Goal: Task Accomplishment & Management: Complete application form

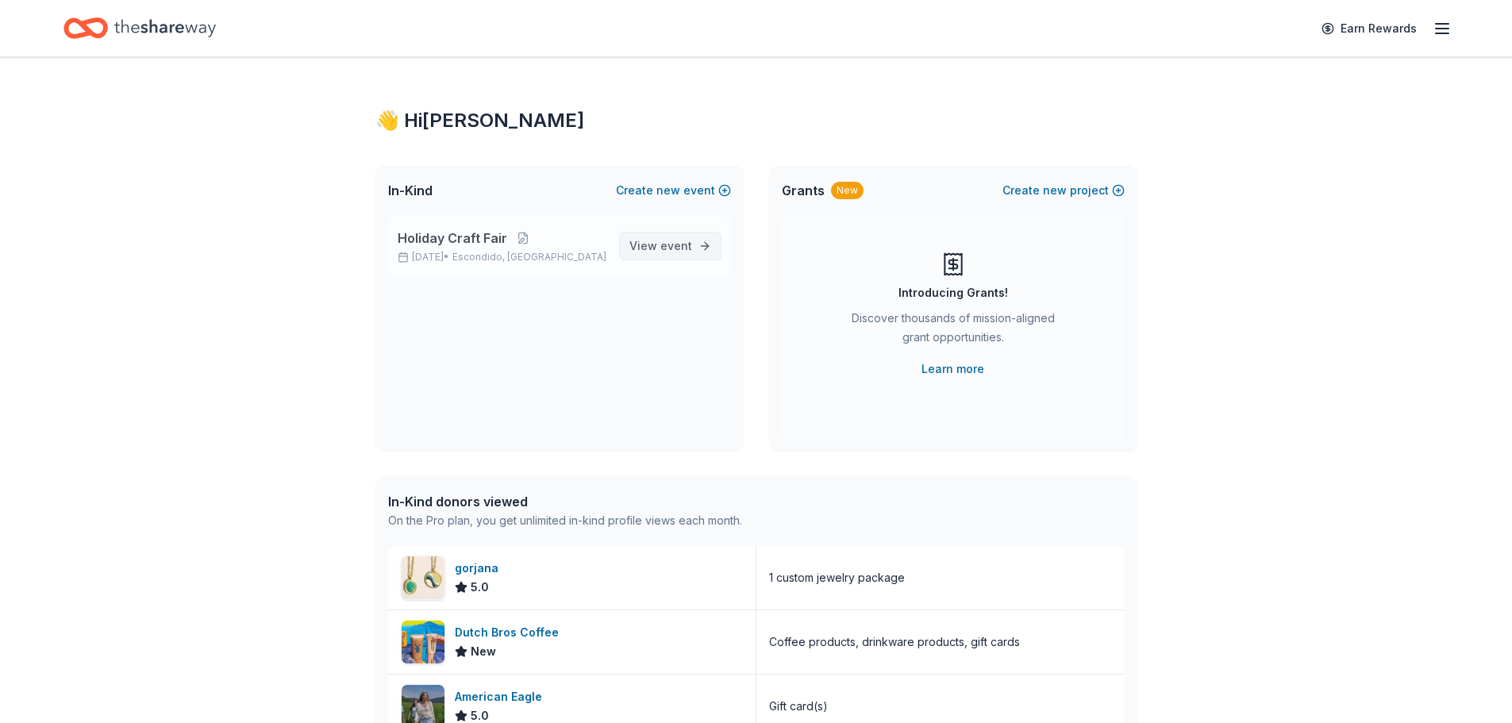
click at [634, 238] on span "View event" at bounding box center [660, 246] width 63 height 19
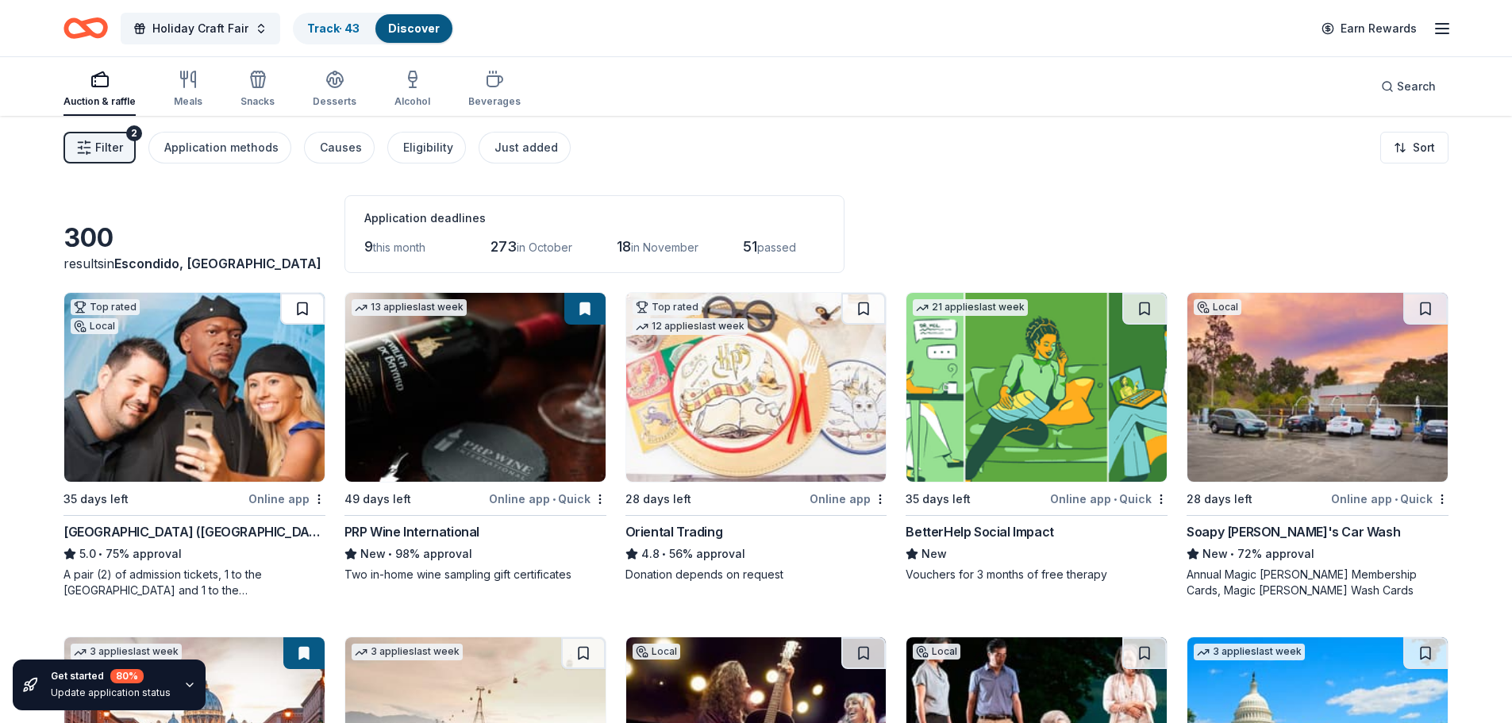
click at [311, 318] on button at bounding box center [302, 309] width 44 height 32
click at [1430, 152] on html "Holiday Craft Fair Track · 44 Discover Earn Rewards Auction & raffle Meals Snac…" at bounding box center [756, 361] width 1512 height 723
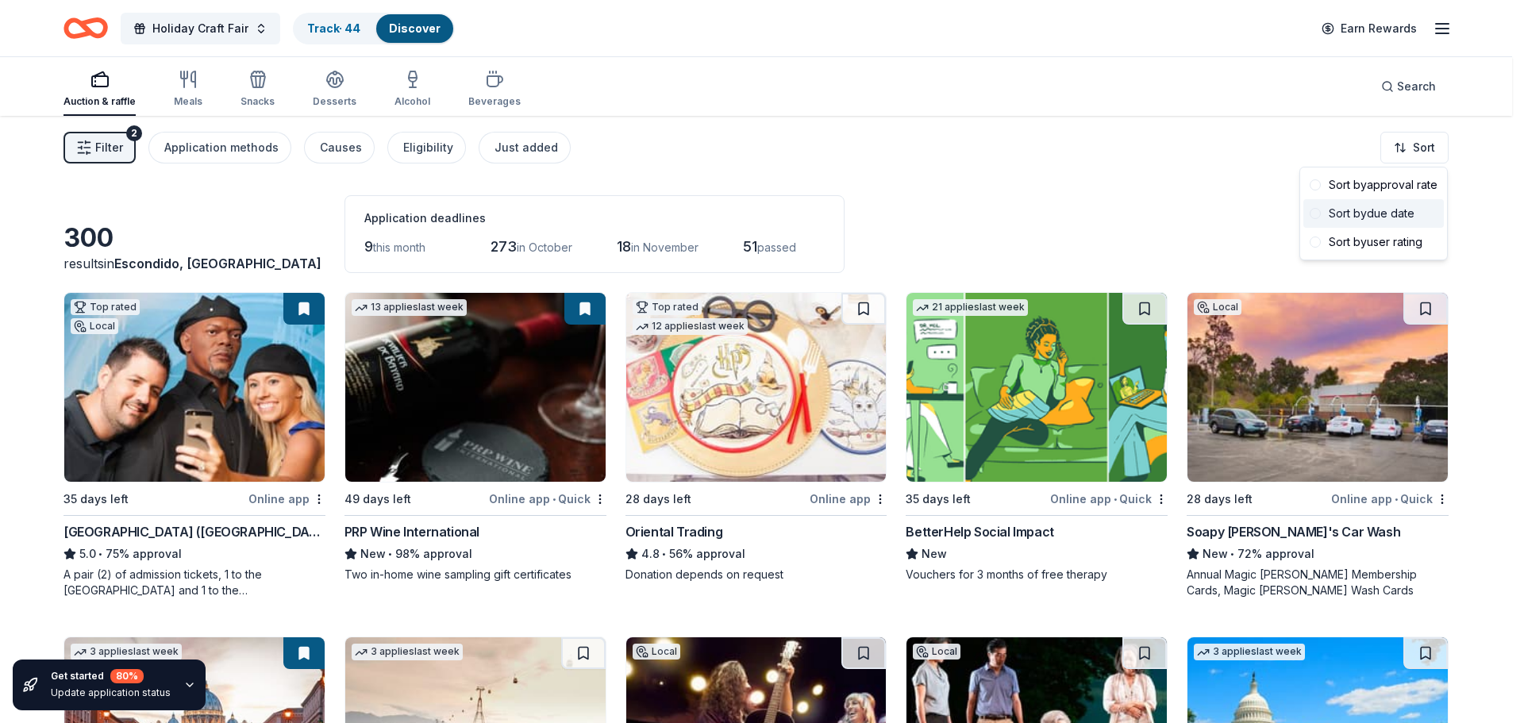
click at [1391, 215] on div "Sort by due date" at bounding box center [1373, 213] width 141 height 29
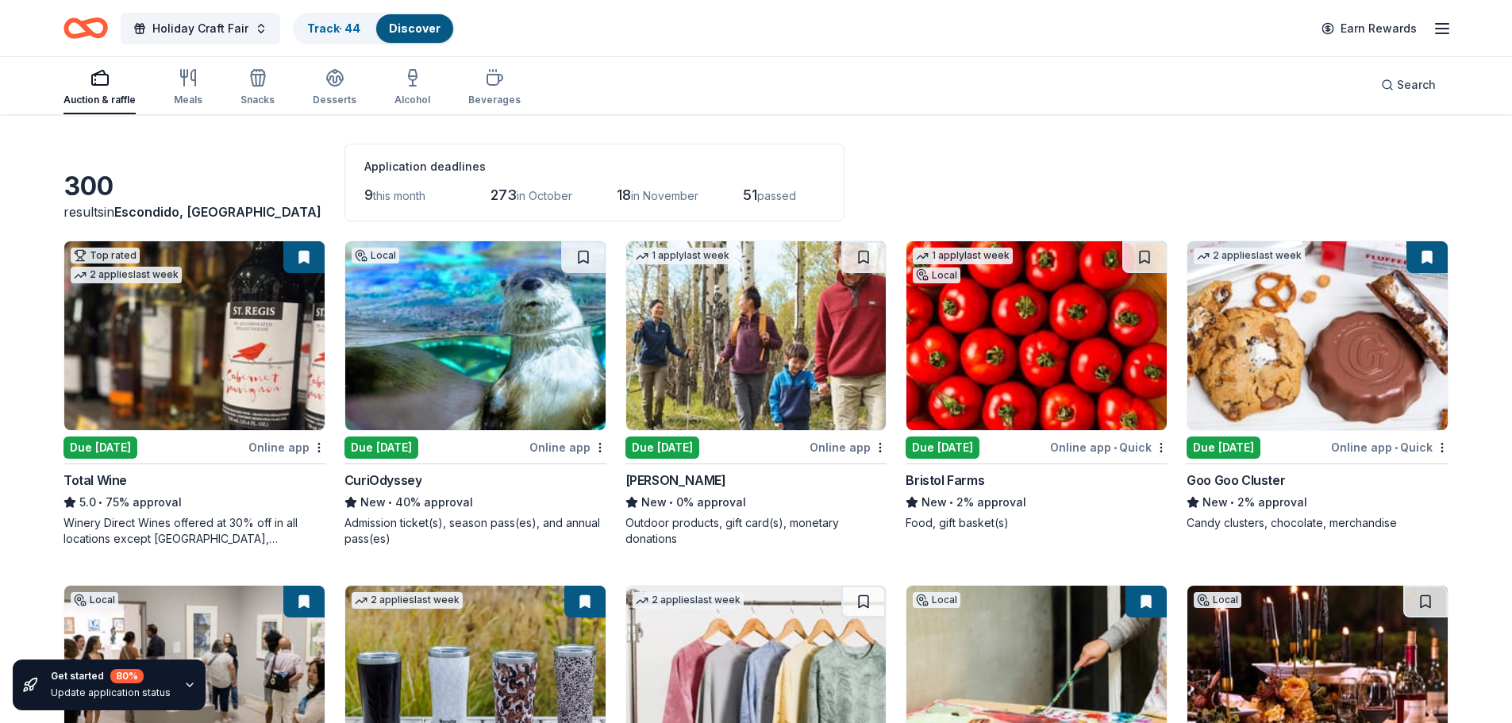
scroll to position [79, 0]
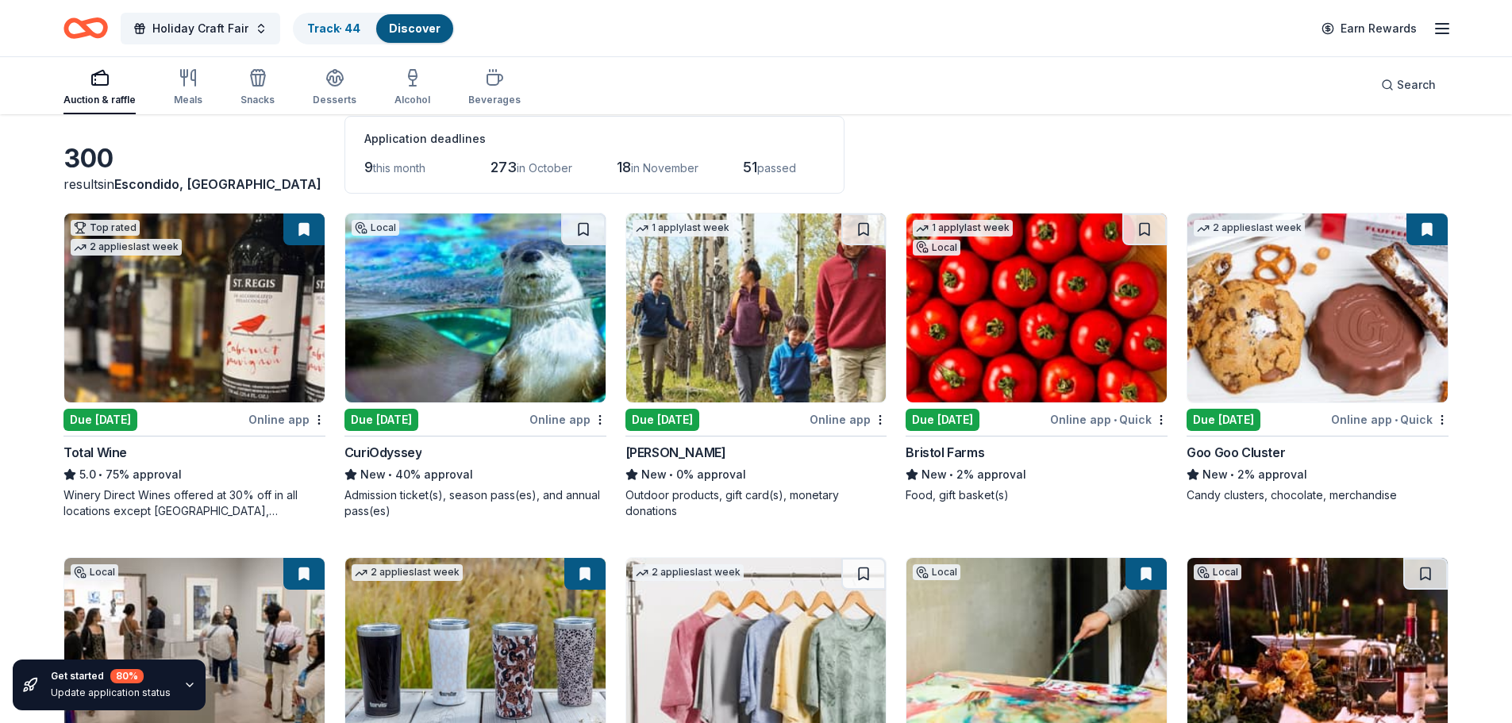
click at [543, 420] on div "Online app" at bounding box center [567, 420] width 77 height 20
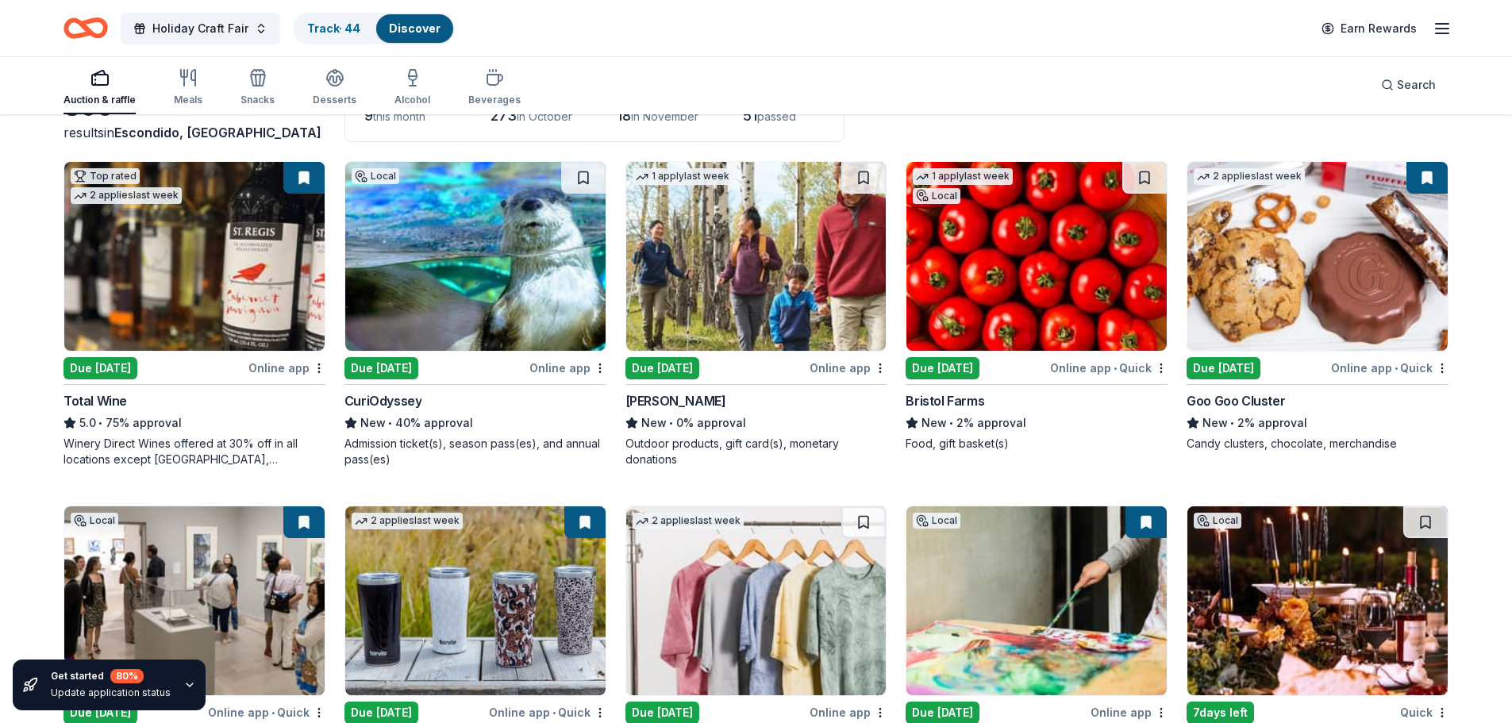
scroll to position [238, 0]
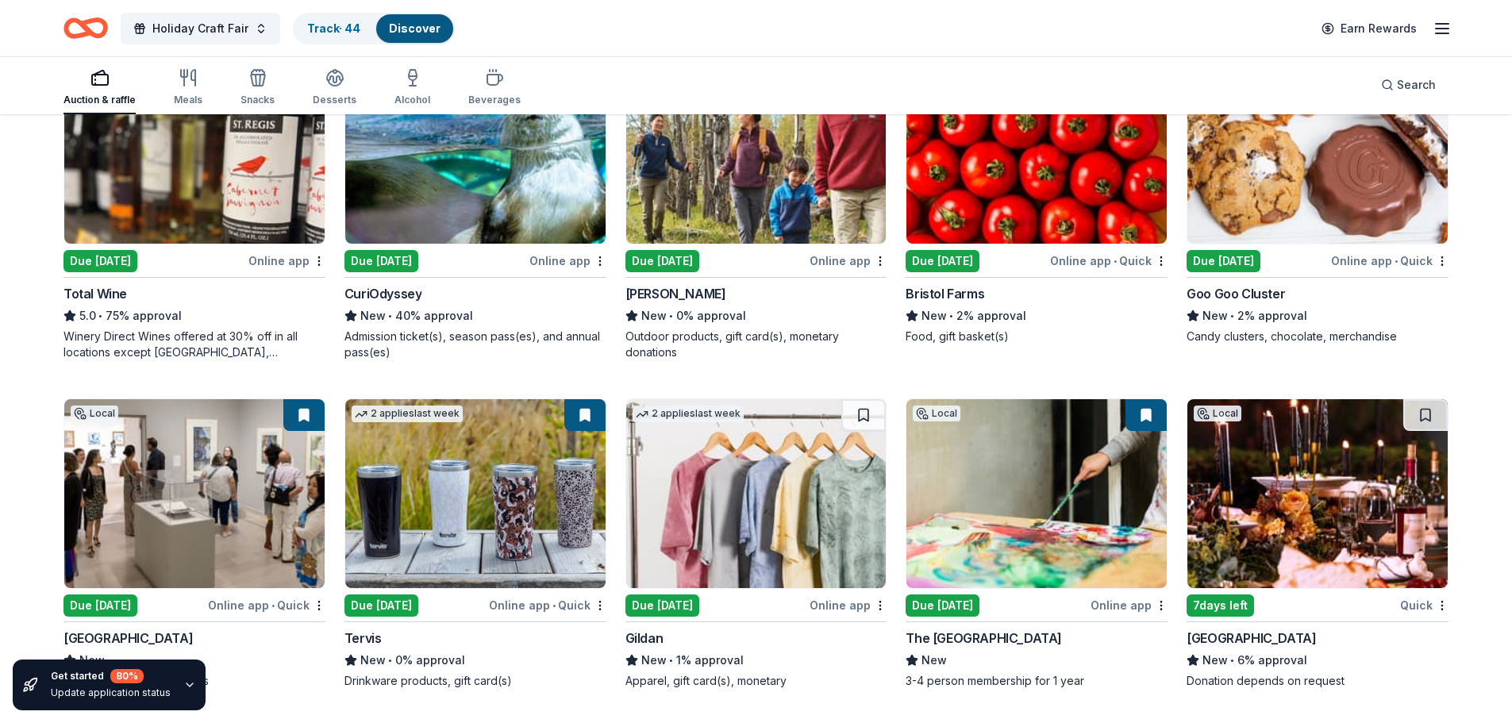
click at [829, 617] on div "2 applies last week Due today Online app Gildan New • 1% approval Apparel, gift…" at bounding box center [757, 543] width 262 height 291
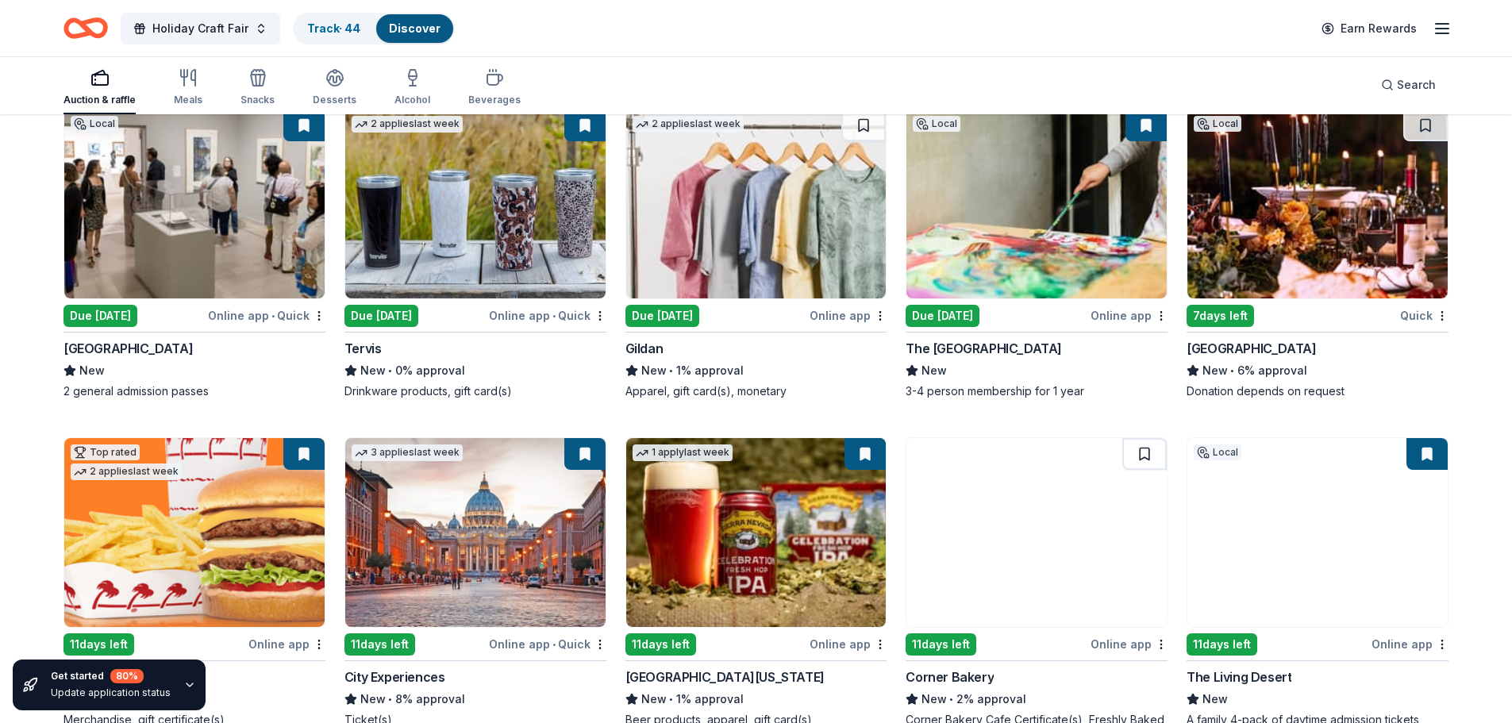
scroll to position [556, 0]
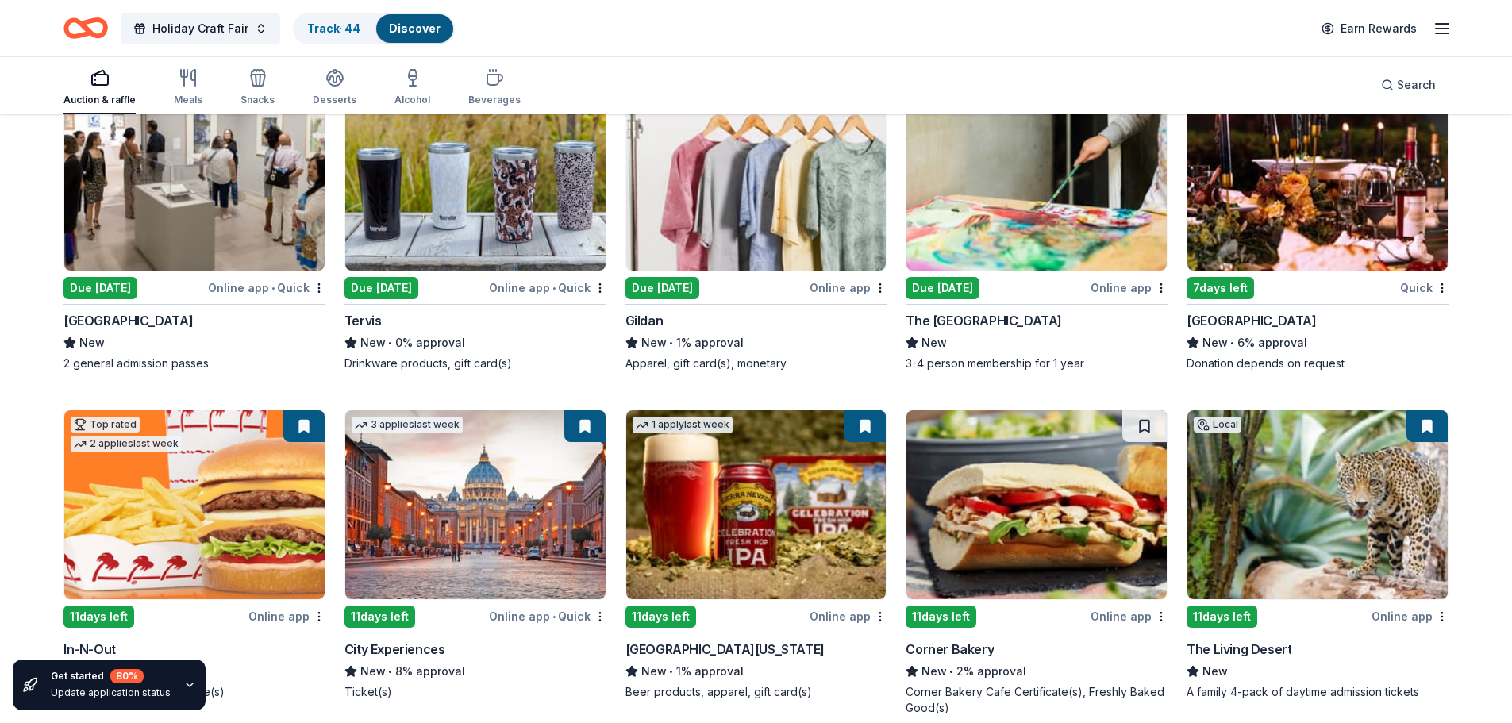
click at [1413, 290] on div "Quick" at bounding box center [1424, 288] width 48 height 20
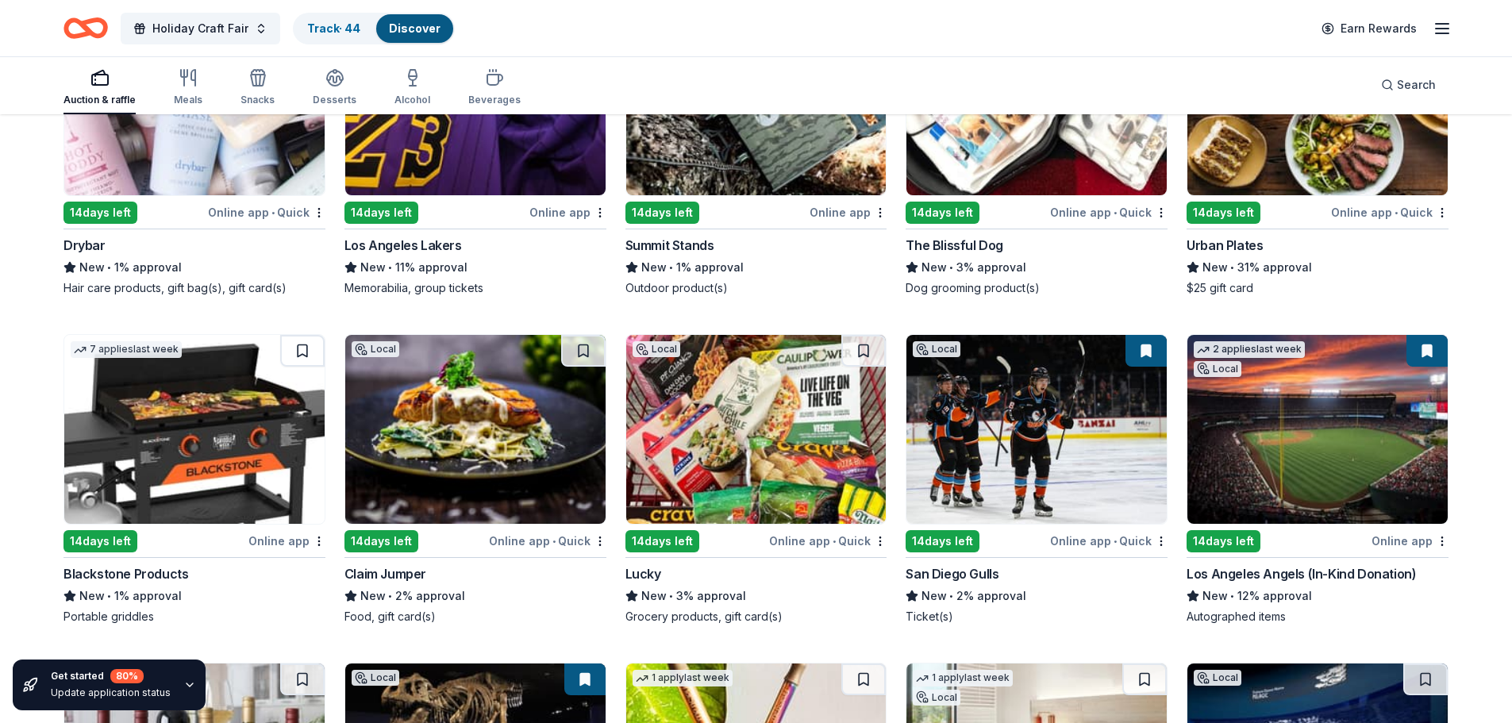
scroll to position [2074, 0]
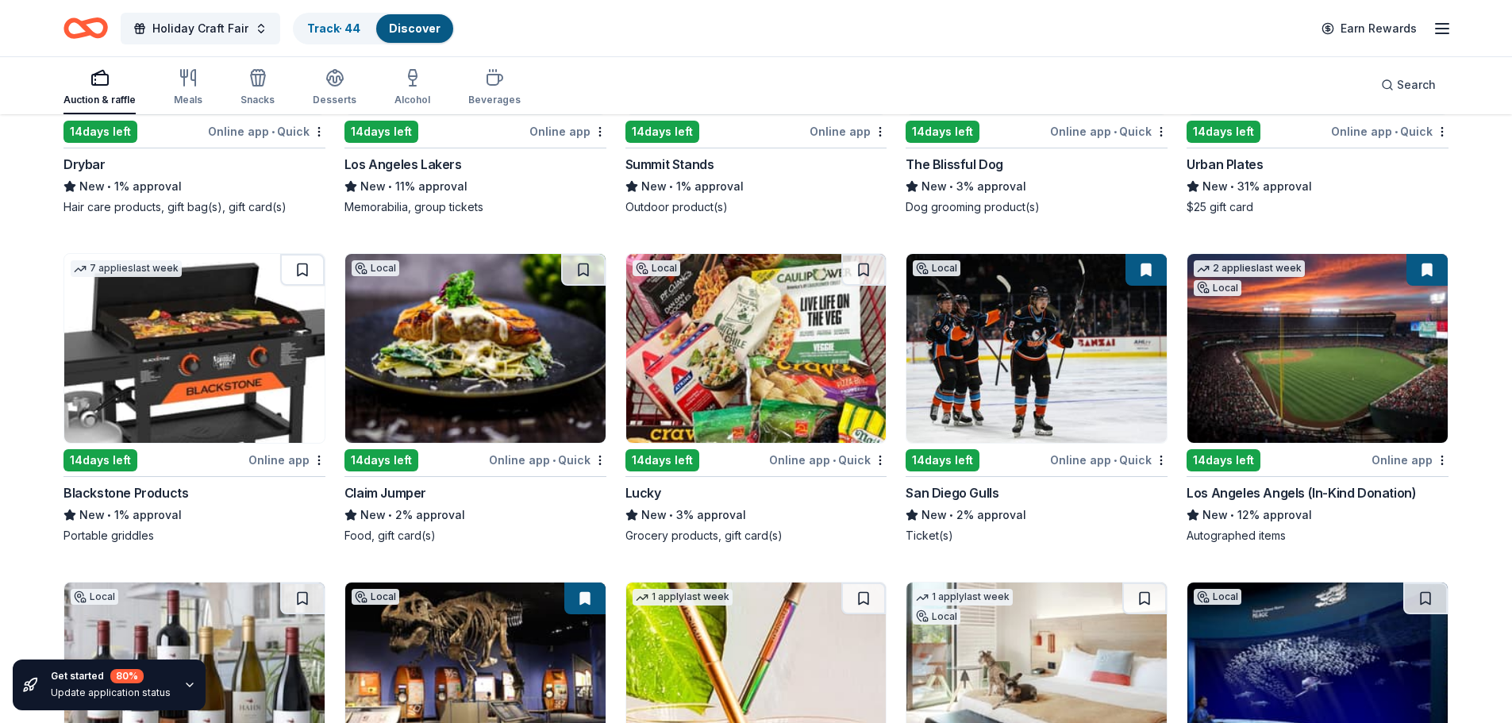
click at [252, 450] on div "Online app" at bounding box center [286, 460] width 77 height 20
click at [304, 260] on button at bounding box center [302, 270] width 44 height 32
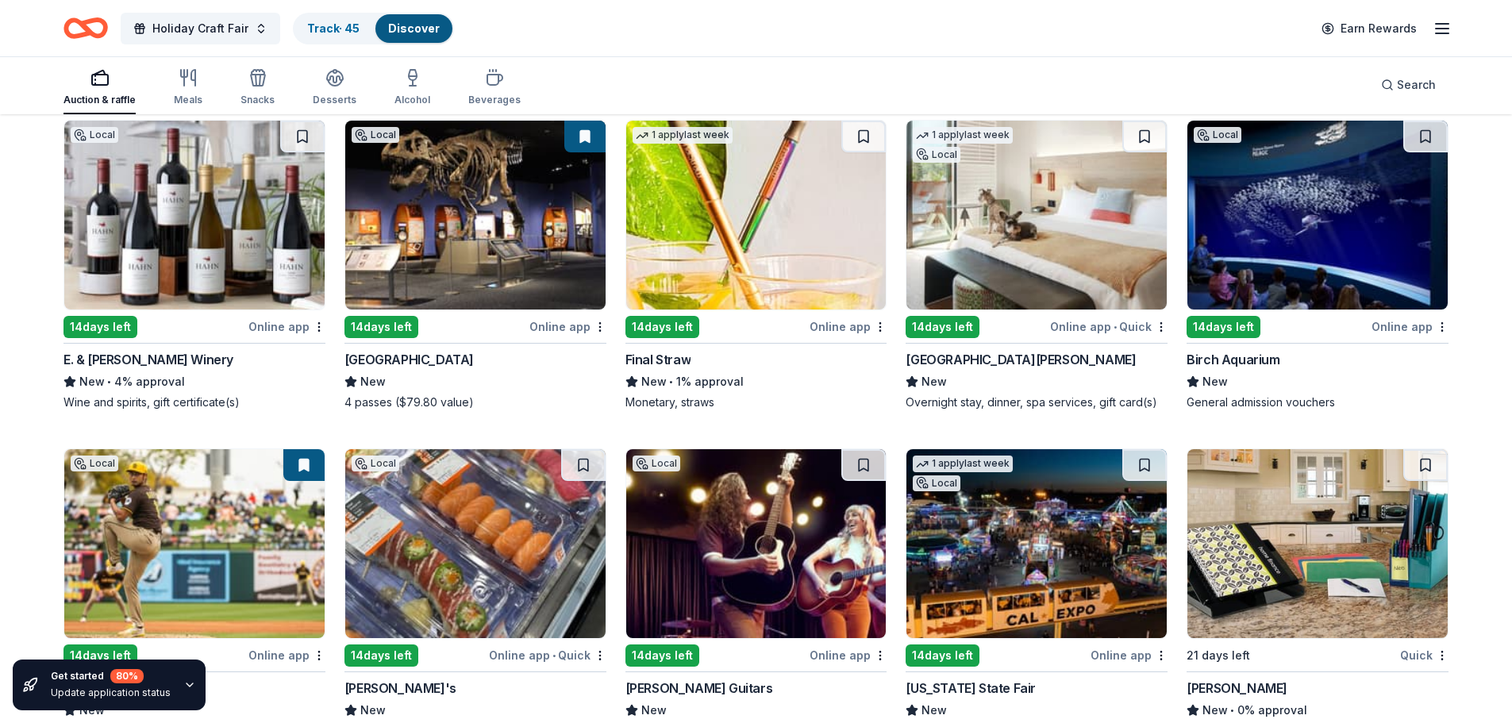
scroll to position [2652, 0]
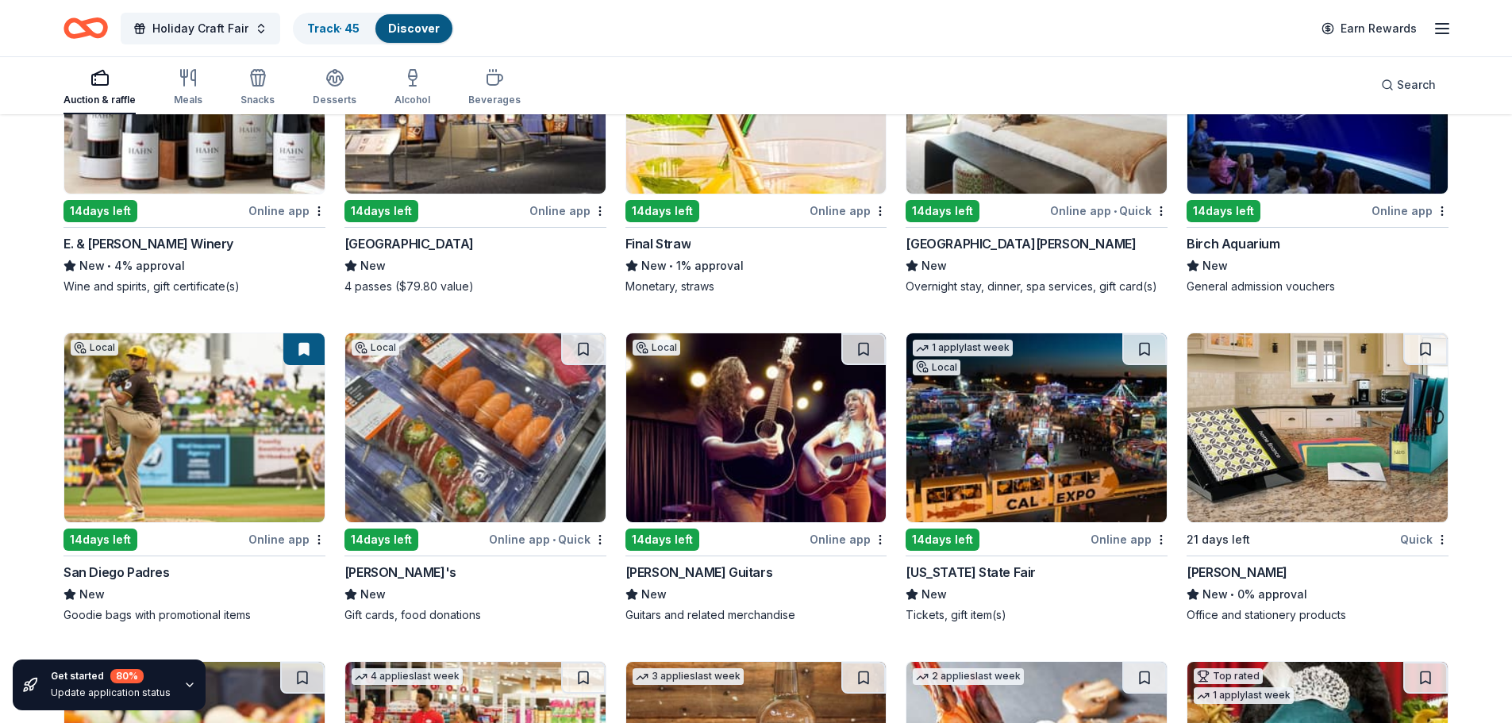
click at [1405, 201] on div "Online app" at bounding box center [1410, 211] width 77 height 20
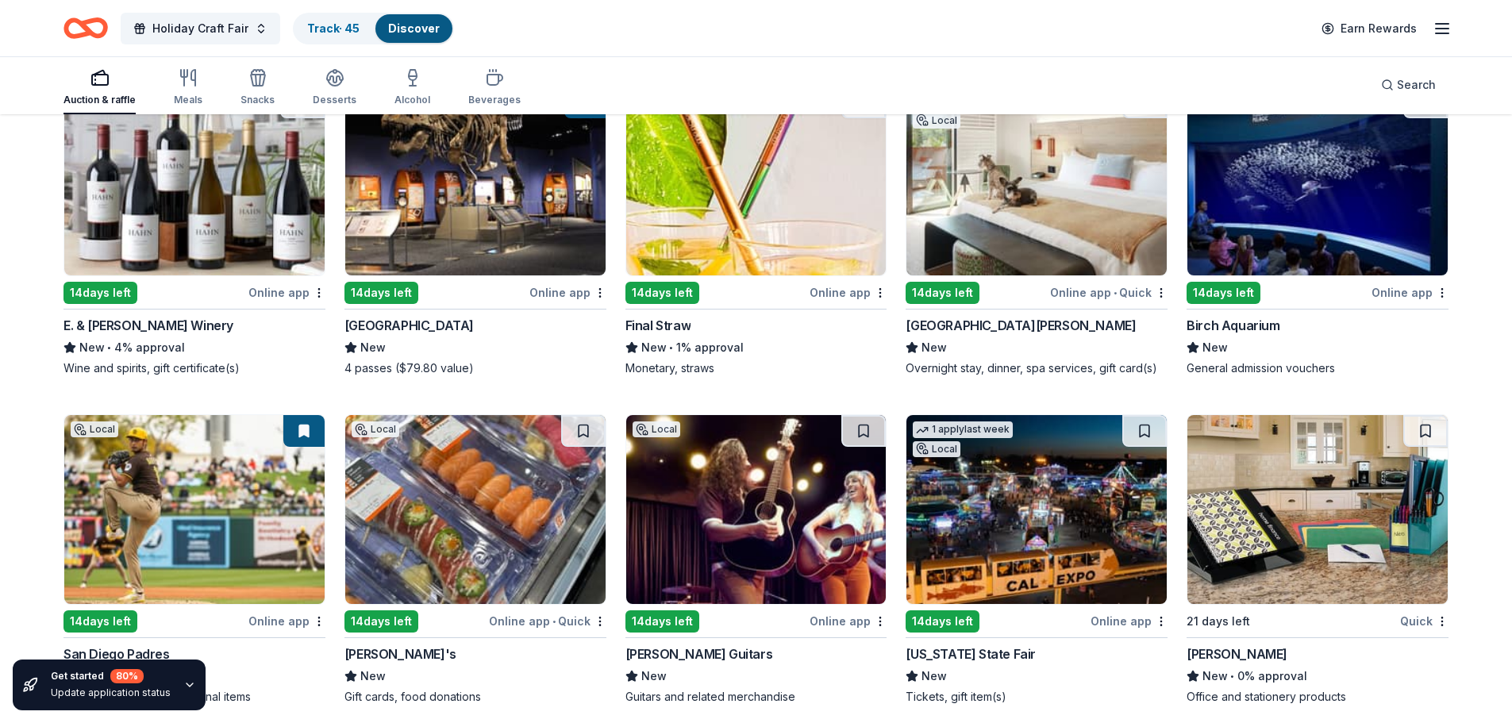
scroll to position [2493, 0]
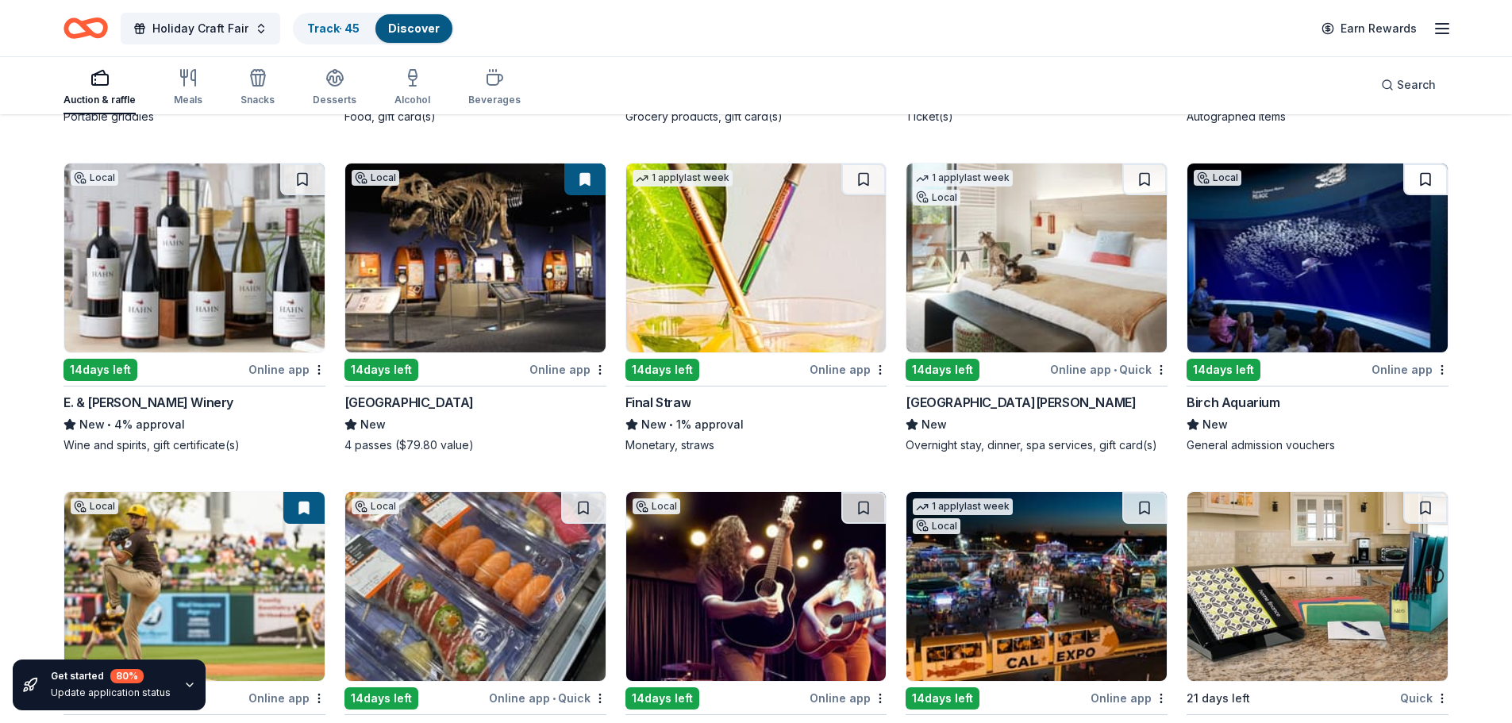
click at [1425, 164] on button at bounding box center [1425, 180] width 44 height 32
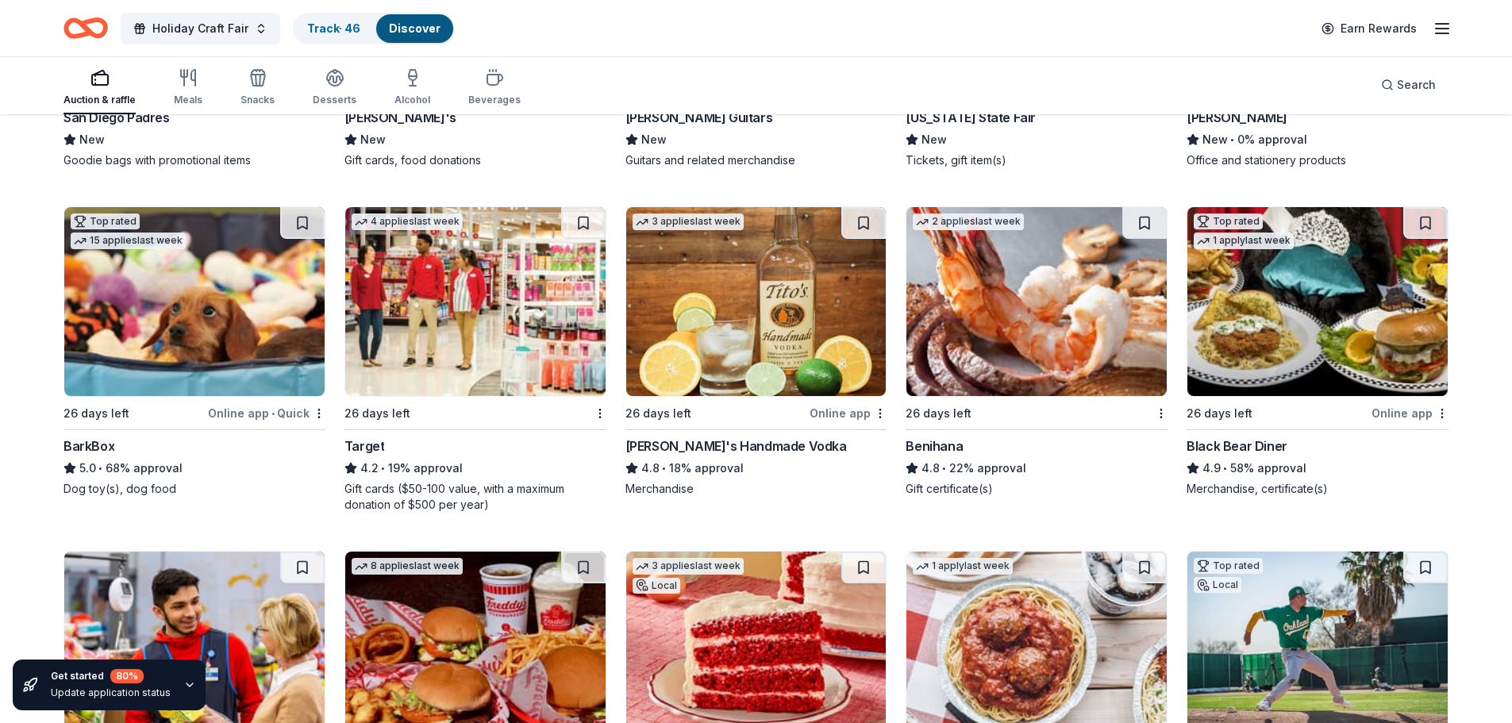
scroll to position [3128, 0]
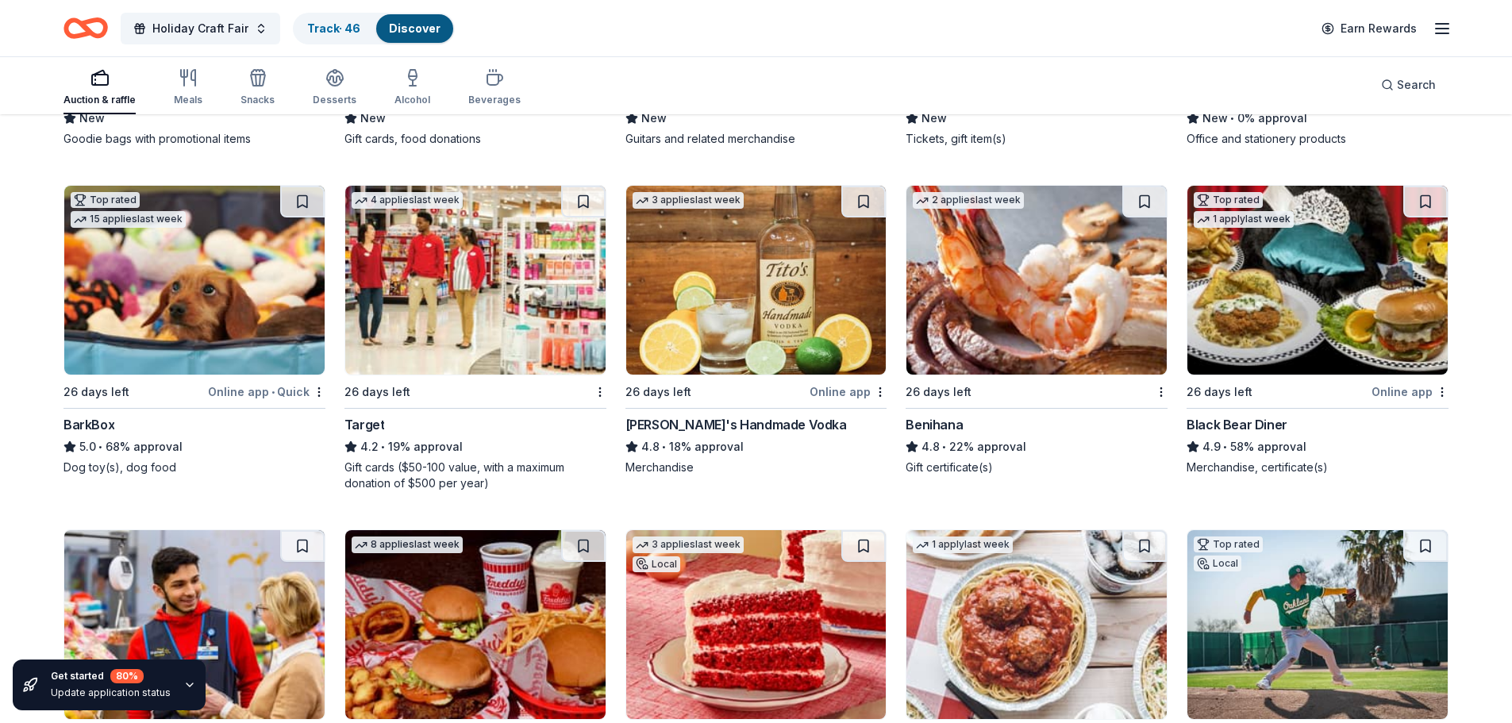
click at [957, 415] on div "Benihana" at bounding box center [934, 424] width 57 height 19
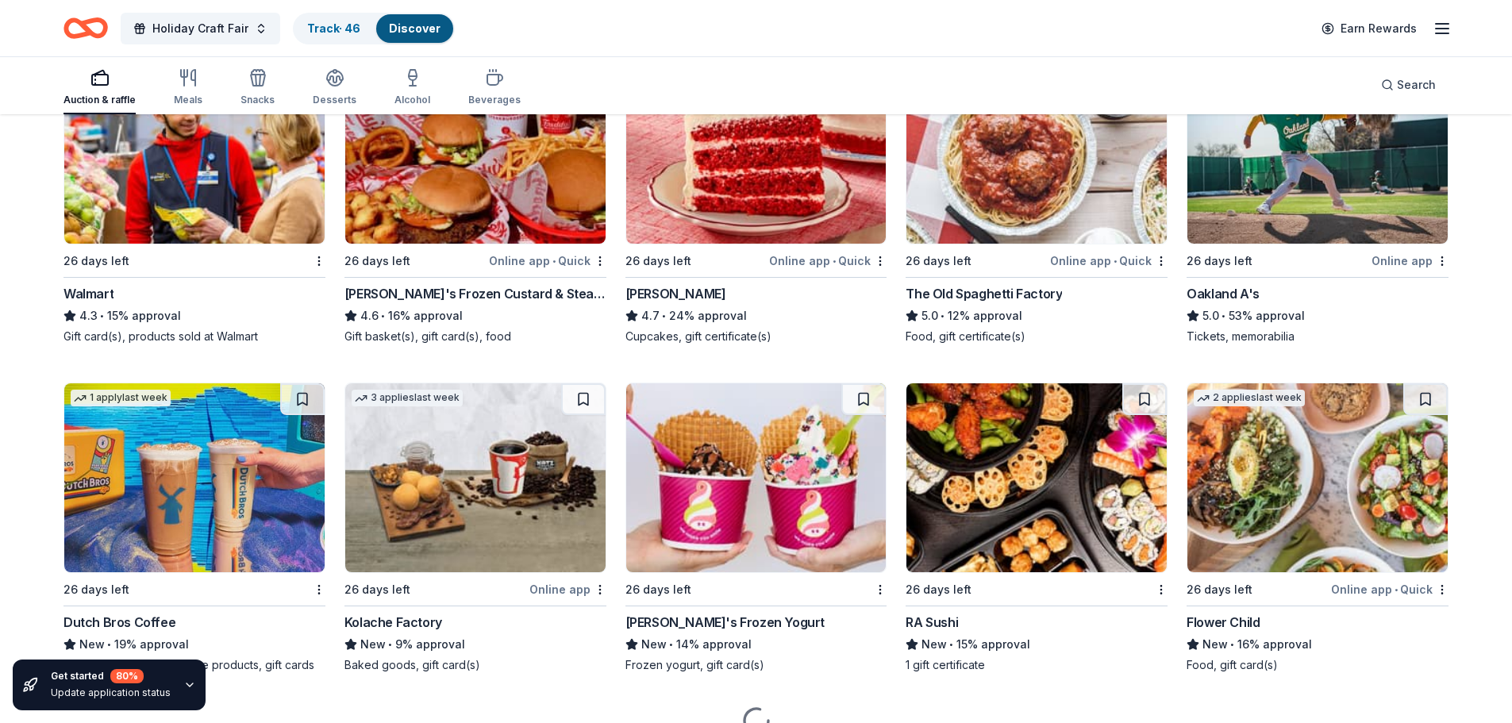
scroll to position [3605, 0]
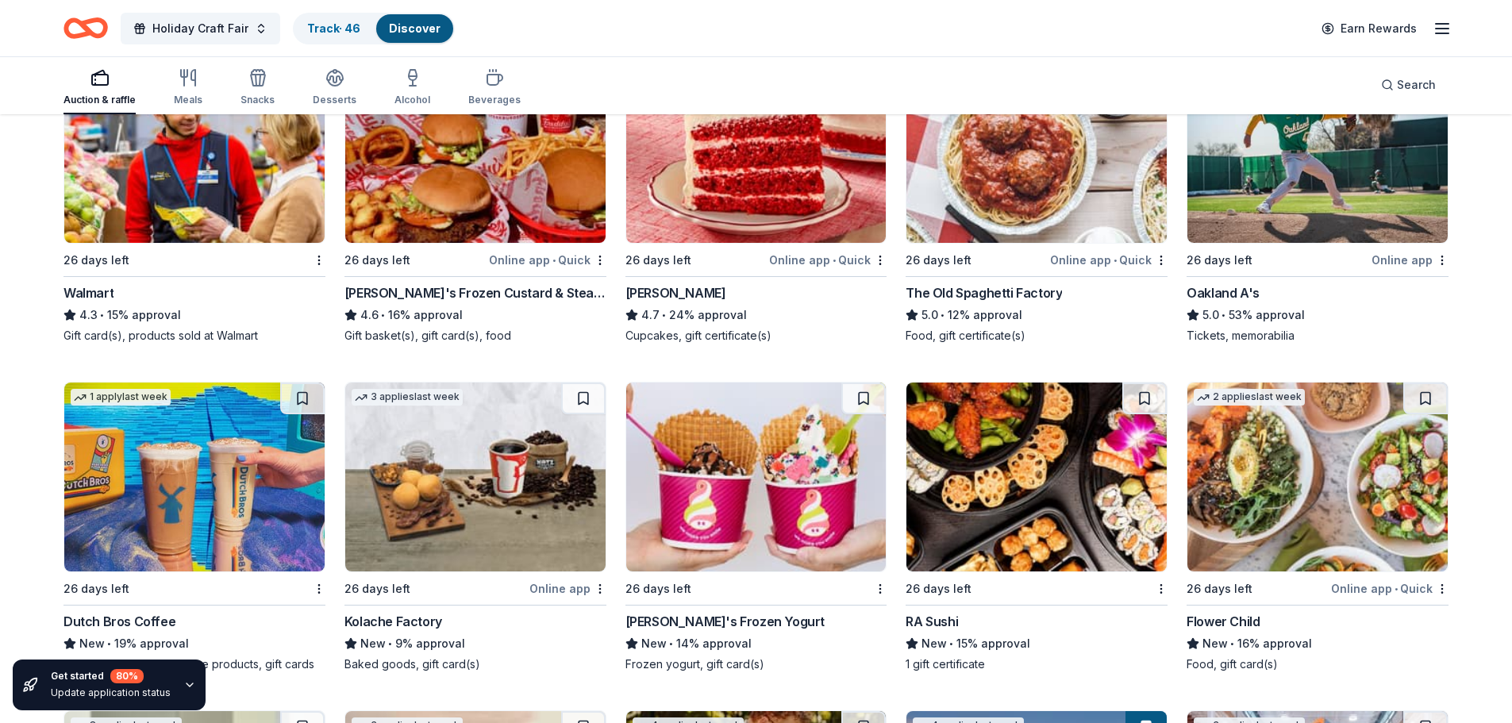
click at [721, 614] on div "Menchie's Frozen Yogurt" at bounding box center [725, 621] width 199 height 19
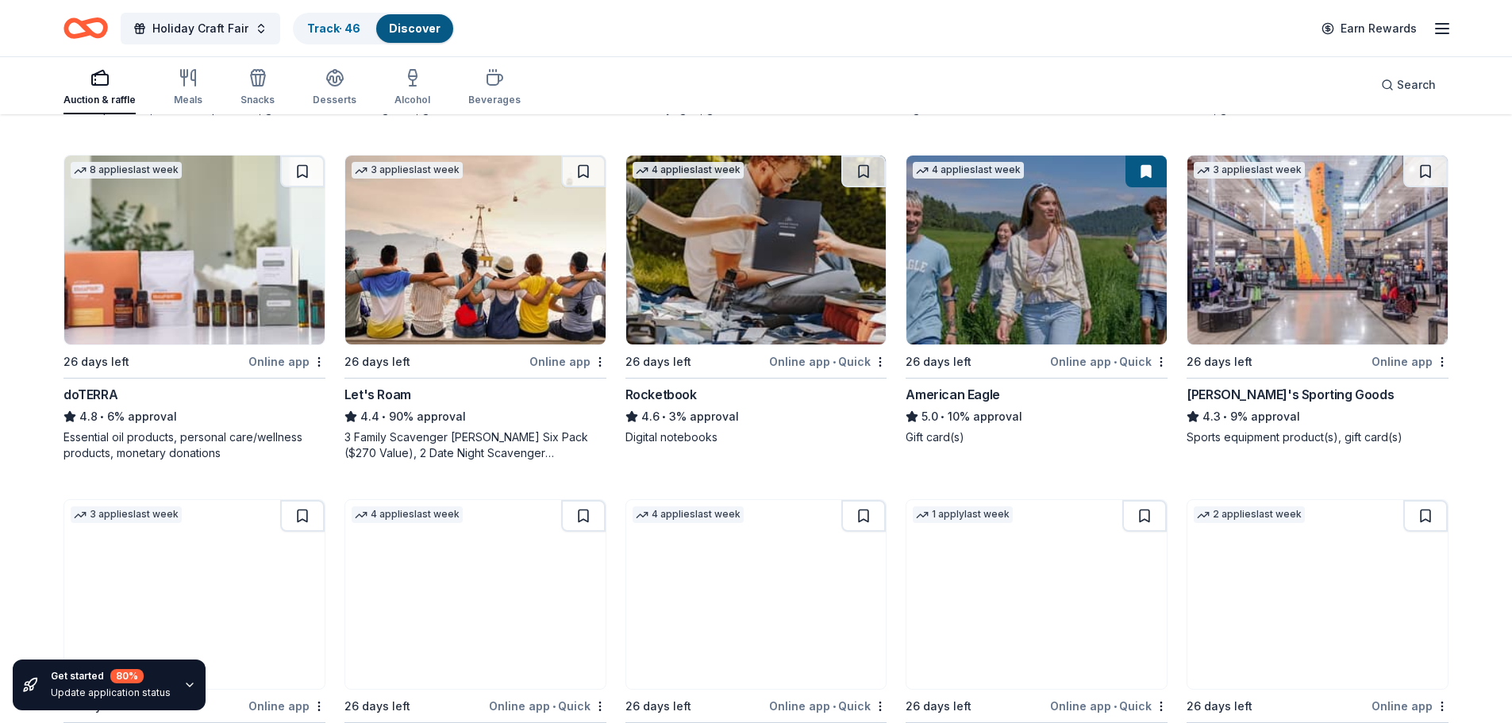
scroll to position [4240, 0]
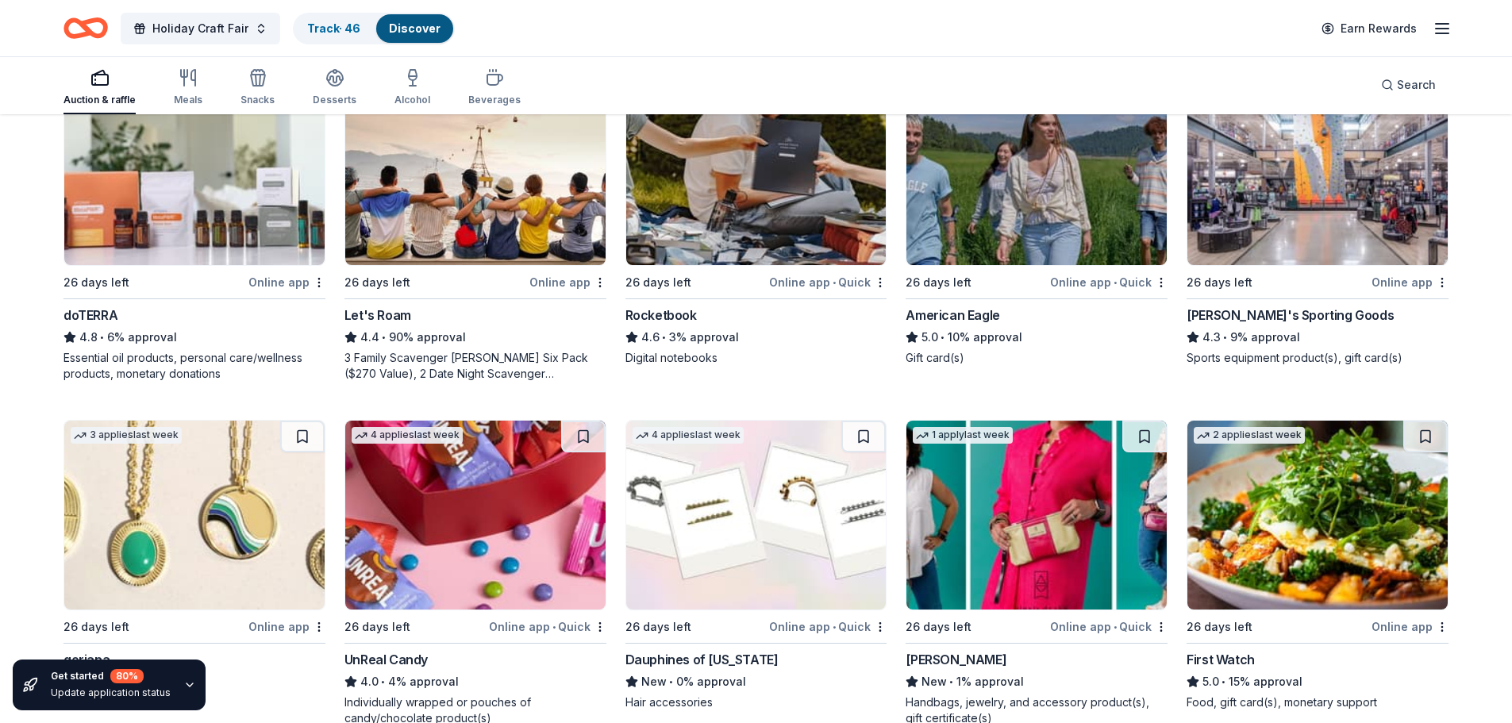
click at [1271, 306] on div "Dick's Sporting Goods" at bounding box center [1290, 315] width 207 height 19
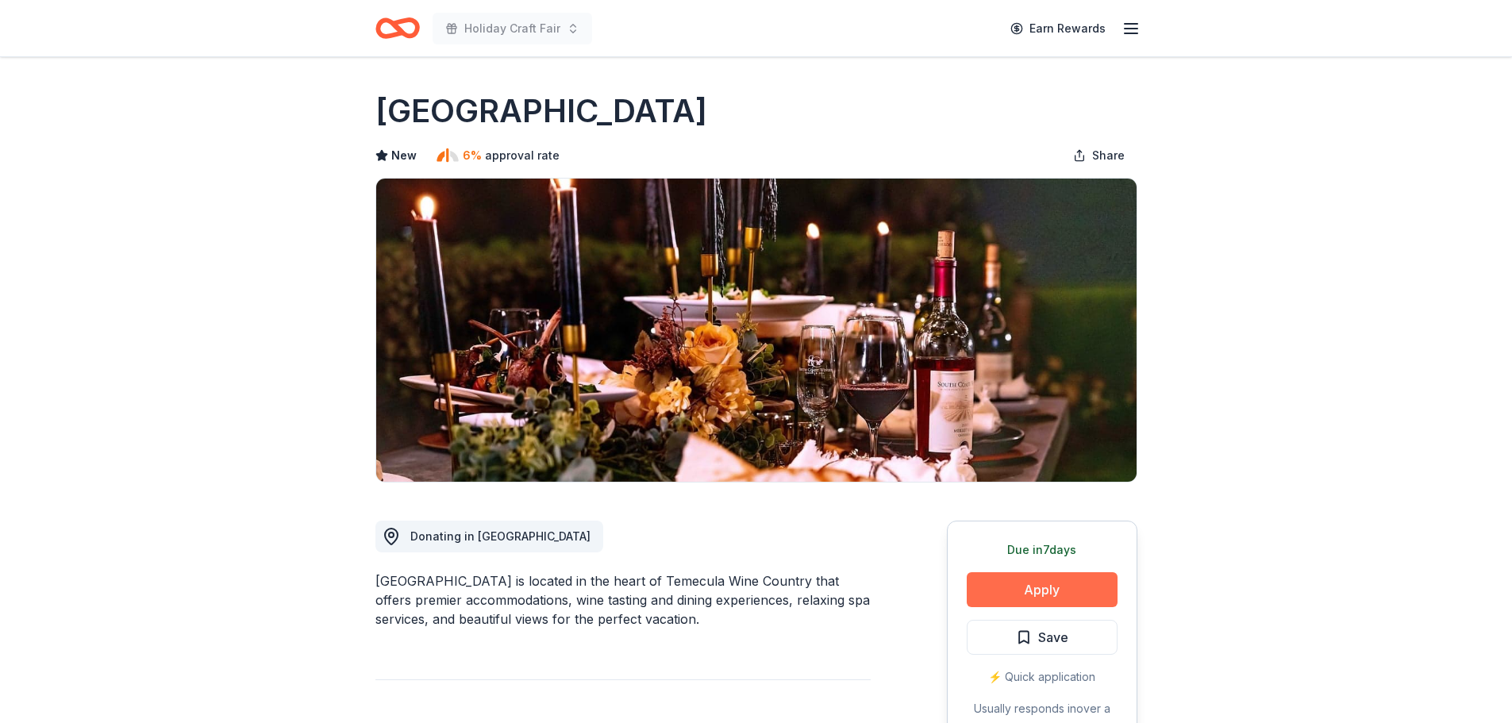
click at [1046, 587] on button "Apply" at bounding box center [1042, 589] width 151 height 35
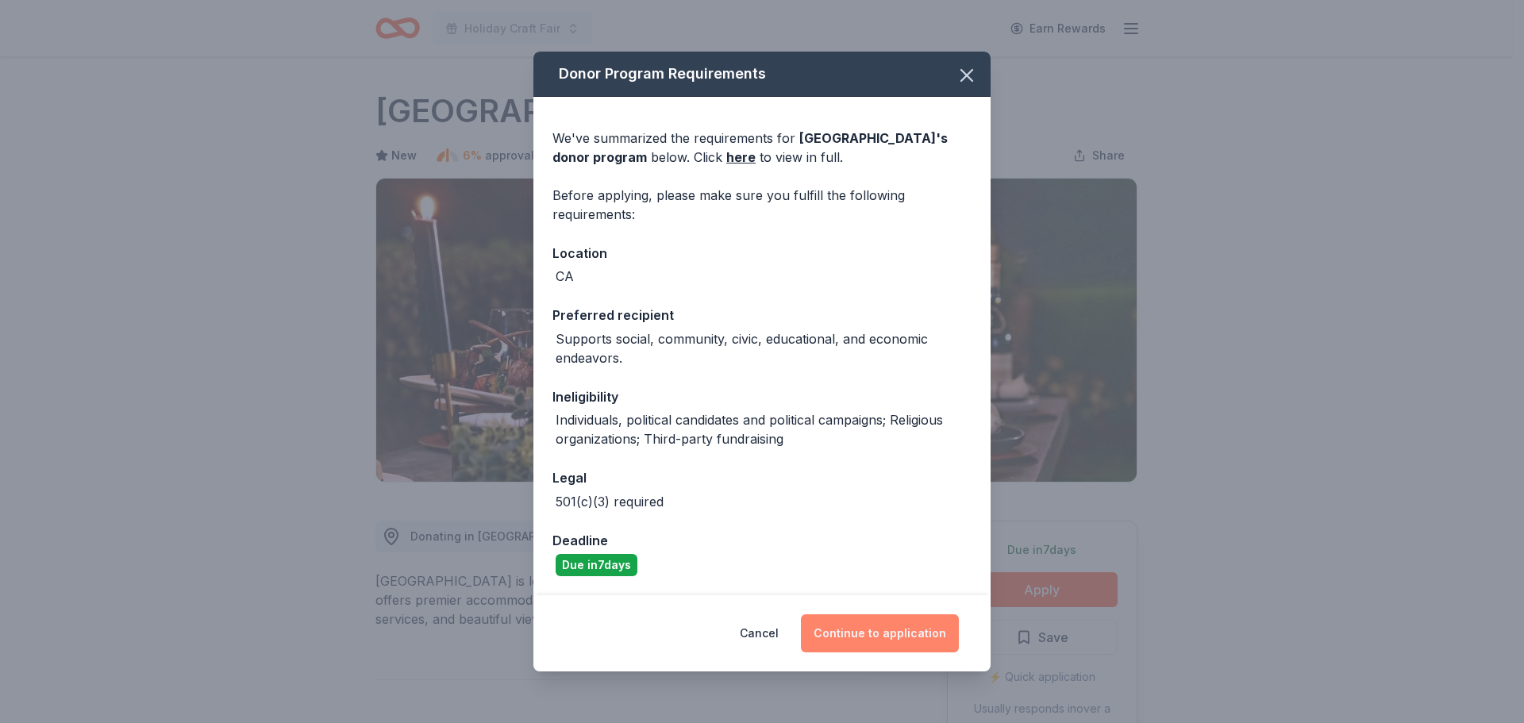
click at [895, 629] on button "Continue to application" at bounding box center [880, 633] width 158 height 38
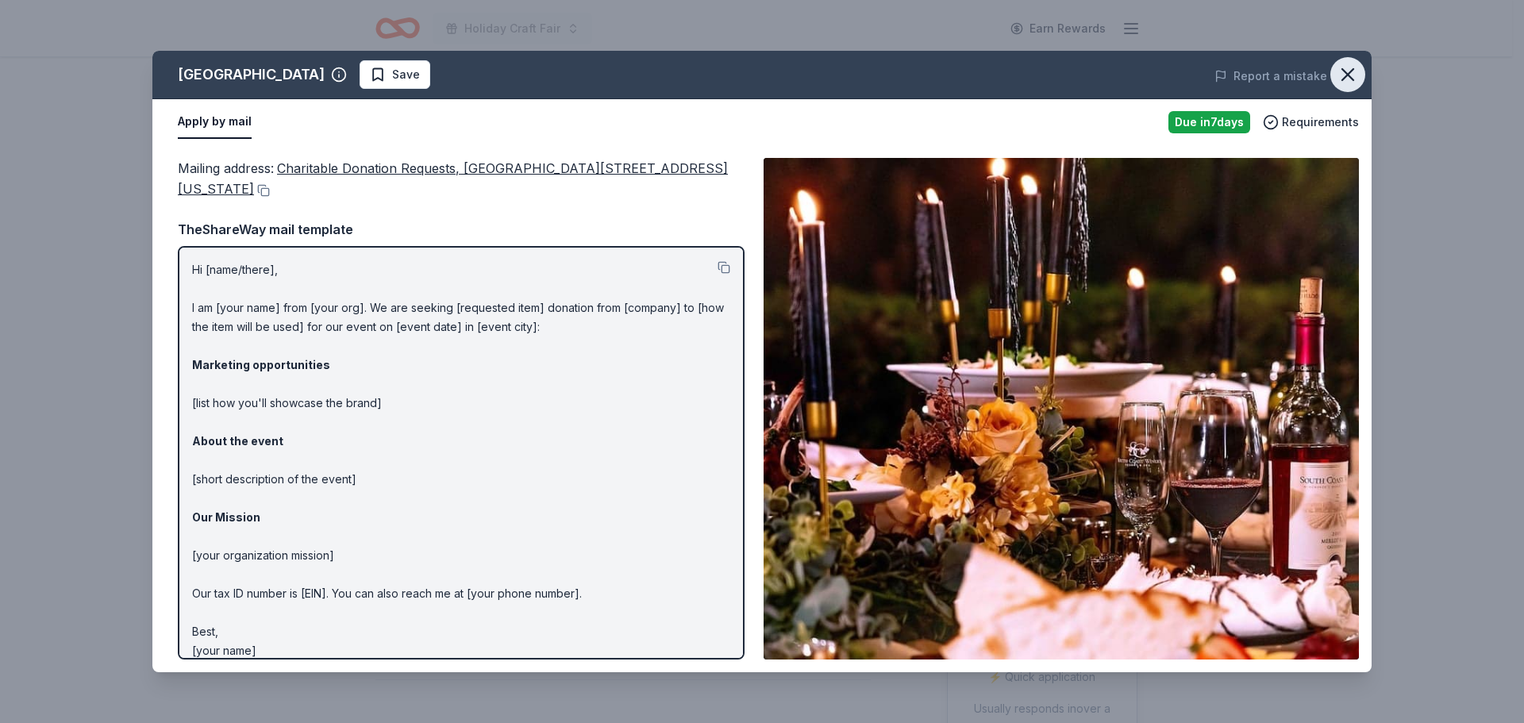
click at [1356, 73] on icon "button" at bounding box center [1348, 75] width 22 height 22
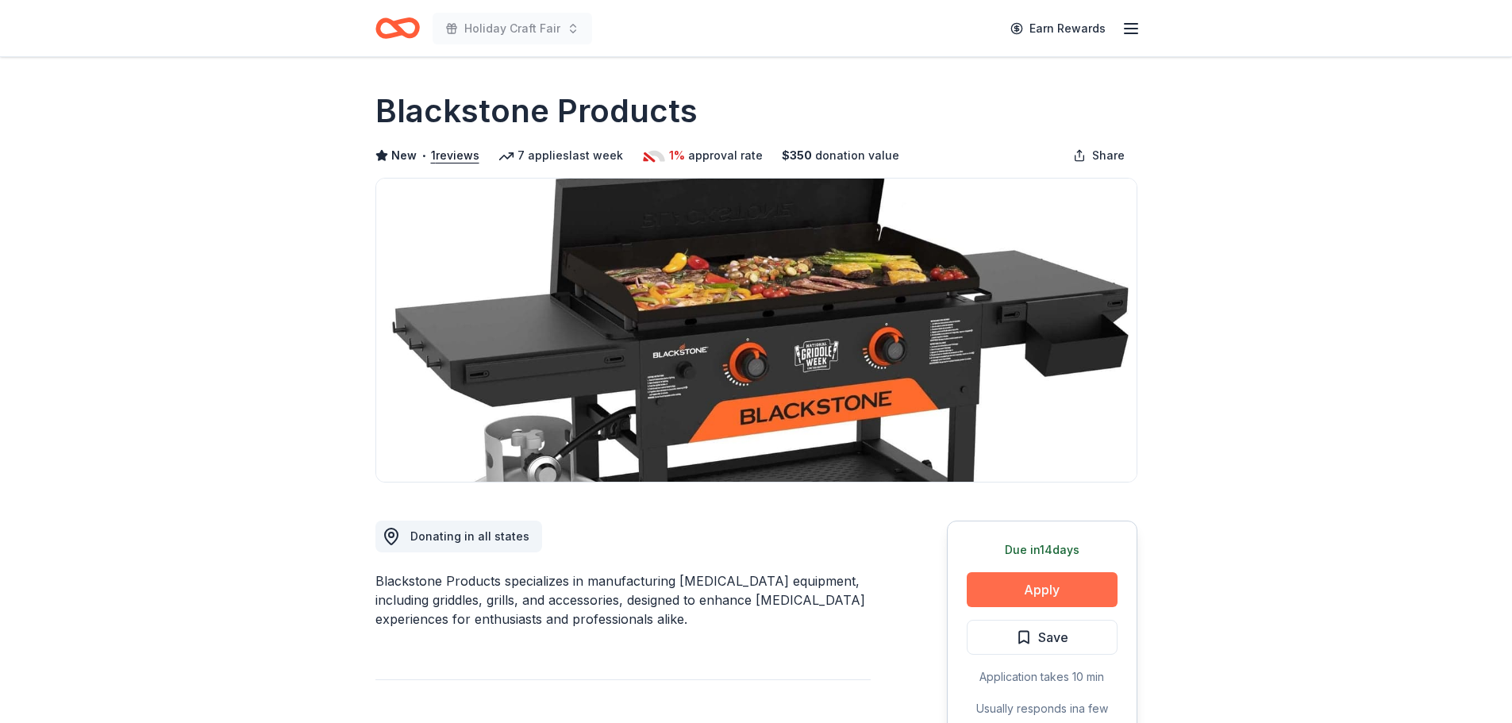
click at [1012, 581] on button "Apply" at bounding box center [1042, 589] width 151 height 35
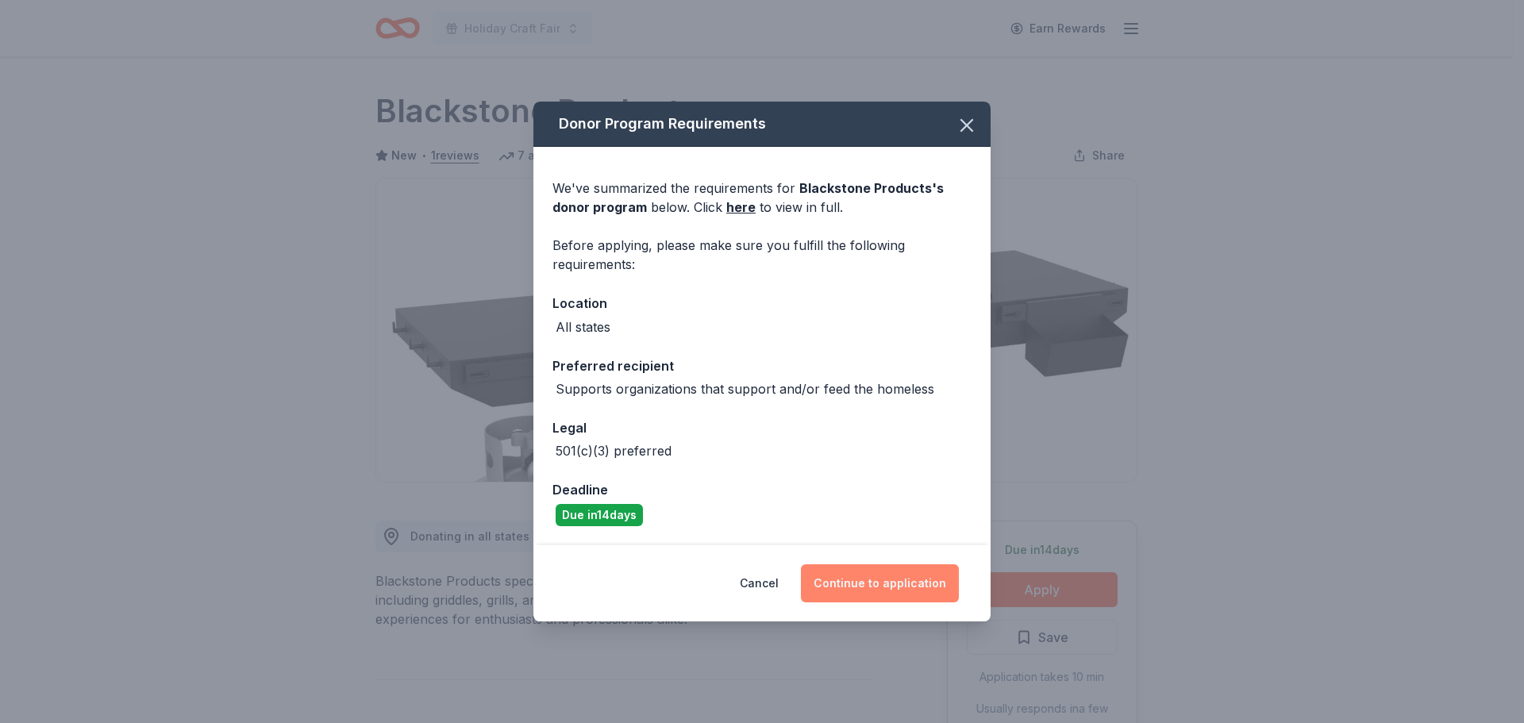
click at [871, 570] on button "Continue to application" at bounding box center [880, 583] width 158 height 38
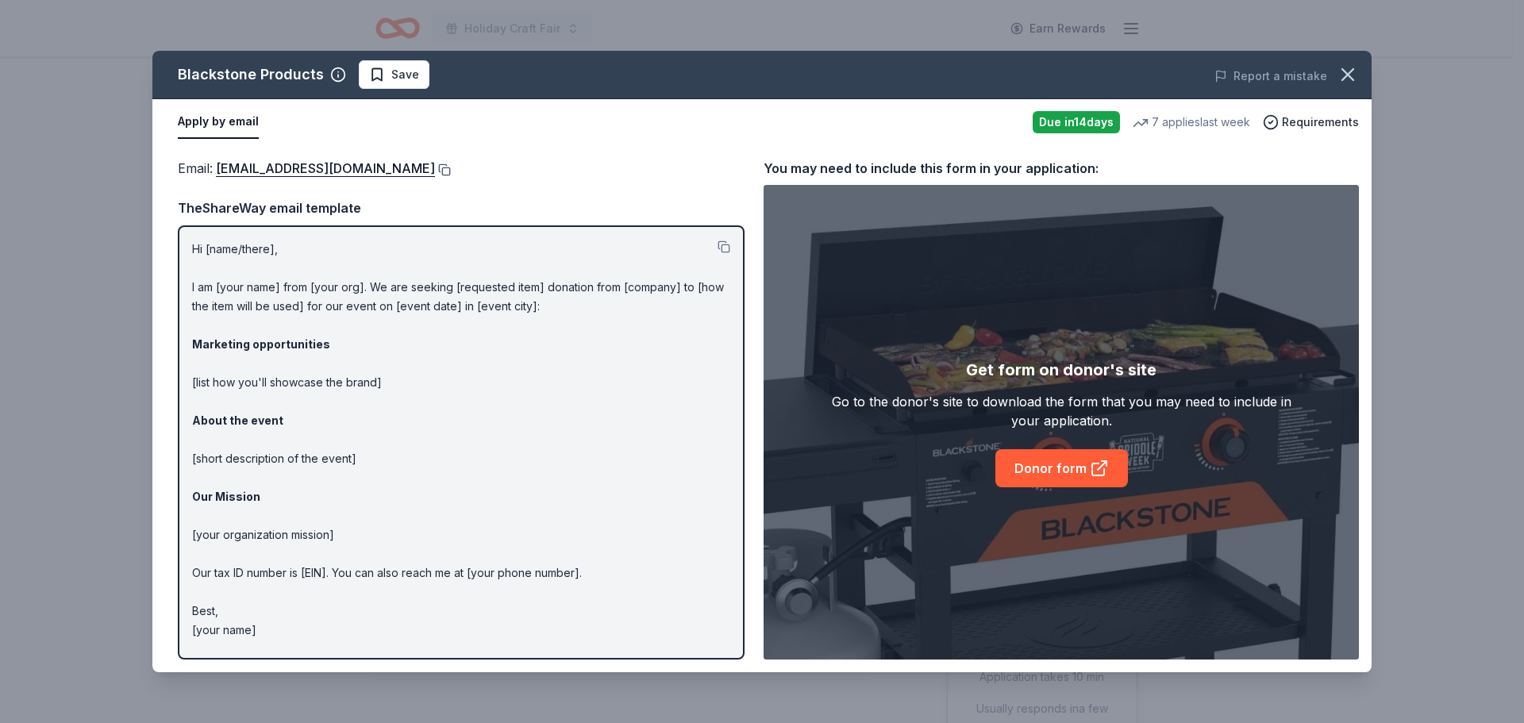
click at [448, 170] on button at bounding box center [443, 170] width 16 height 13
click at [1351, 75] on icon "button" at bounding box center [1348, 75] width 22 height 22
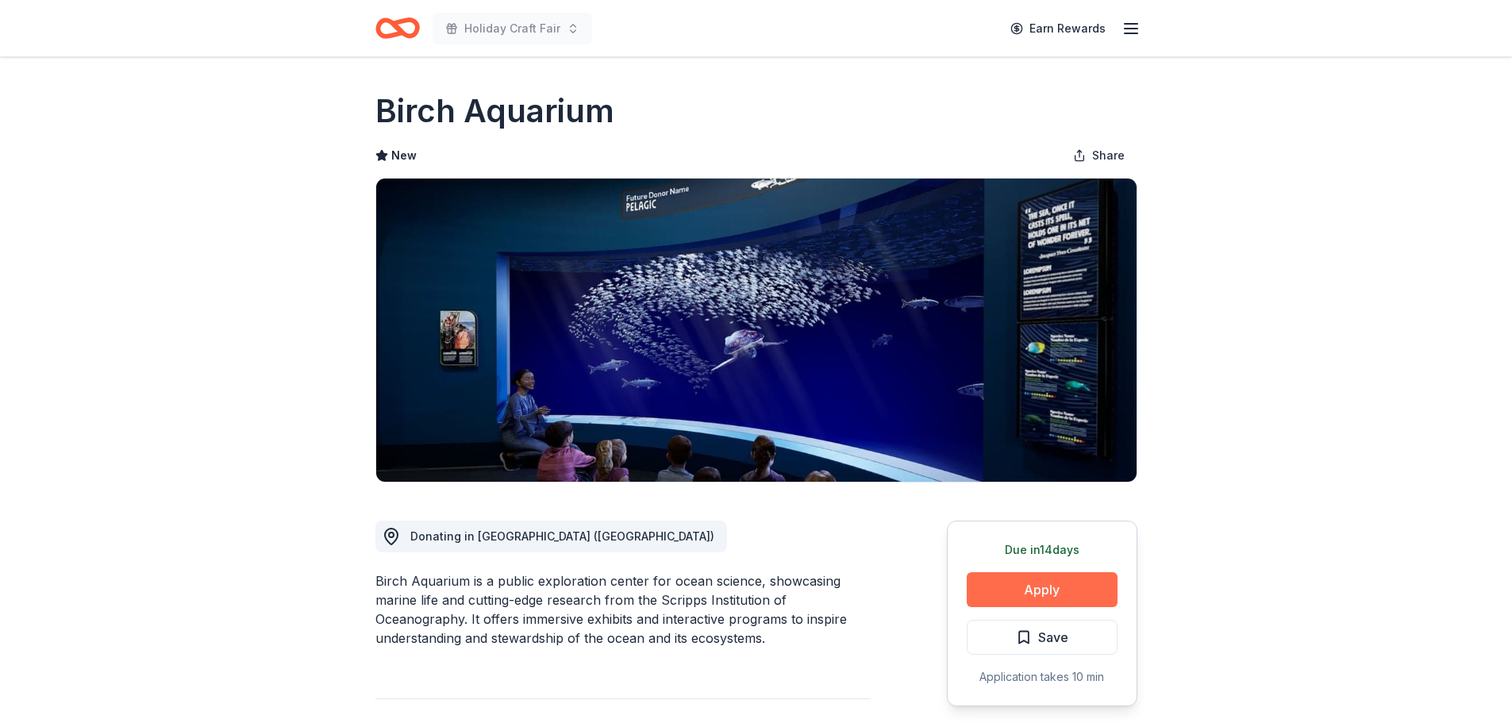
click at [1055, 600] on button "Apply" at bounding box center [1042, 589] width 151 height 35
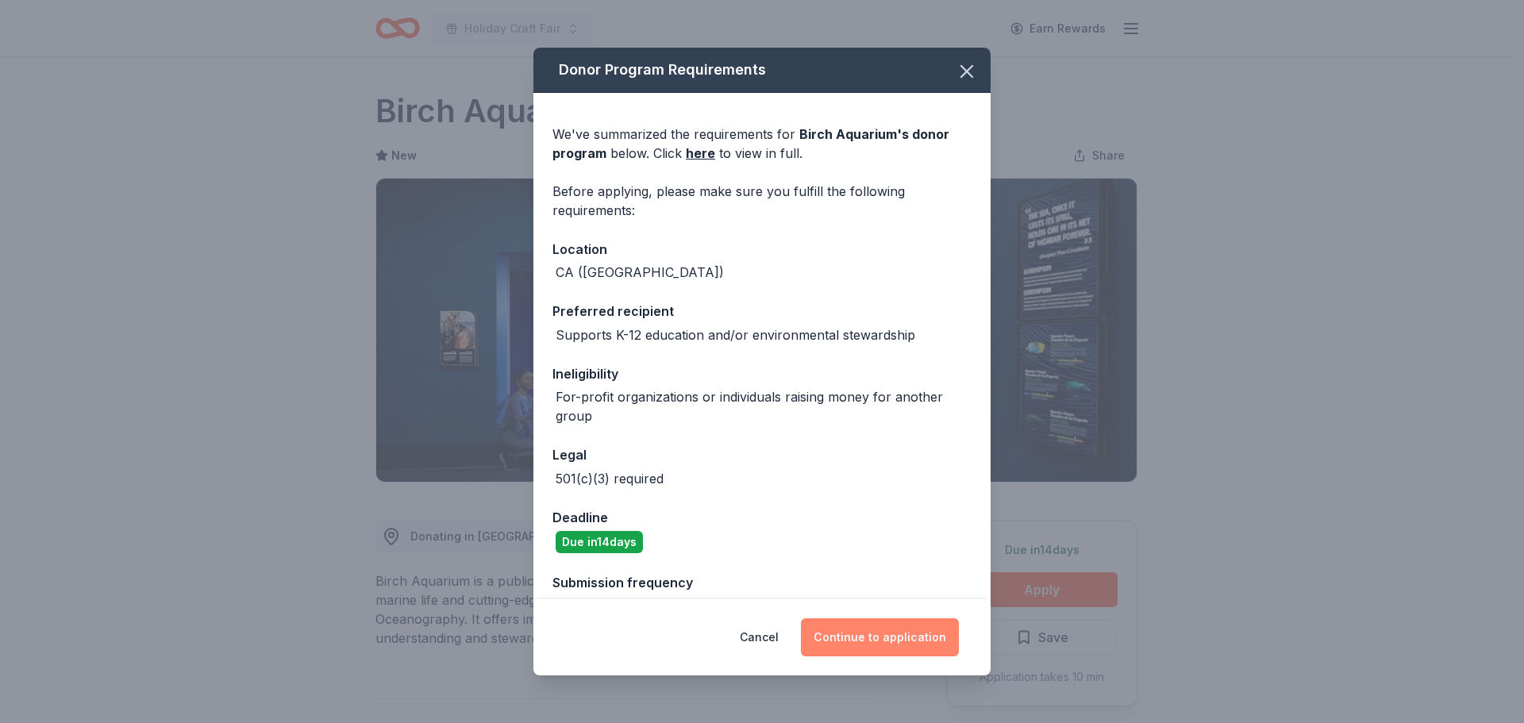
click at [947, 629] on button "Continue to application" at bounding box center [880, 637] width 158 height 38
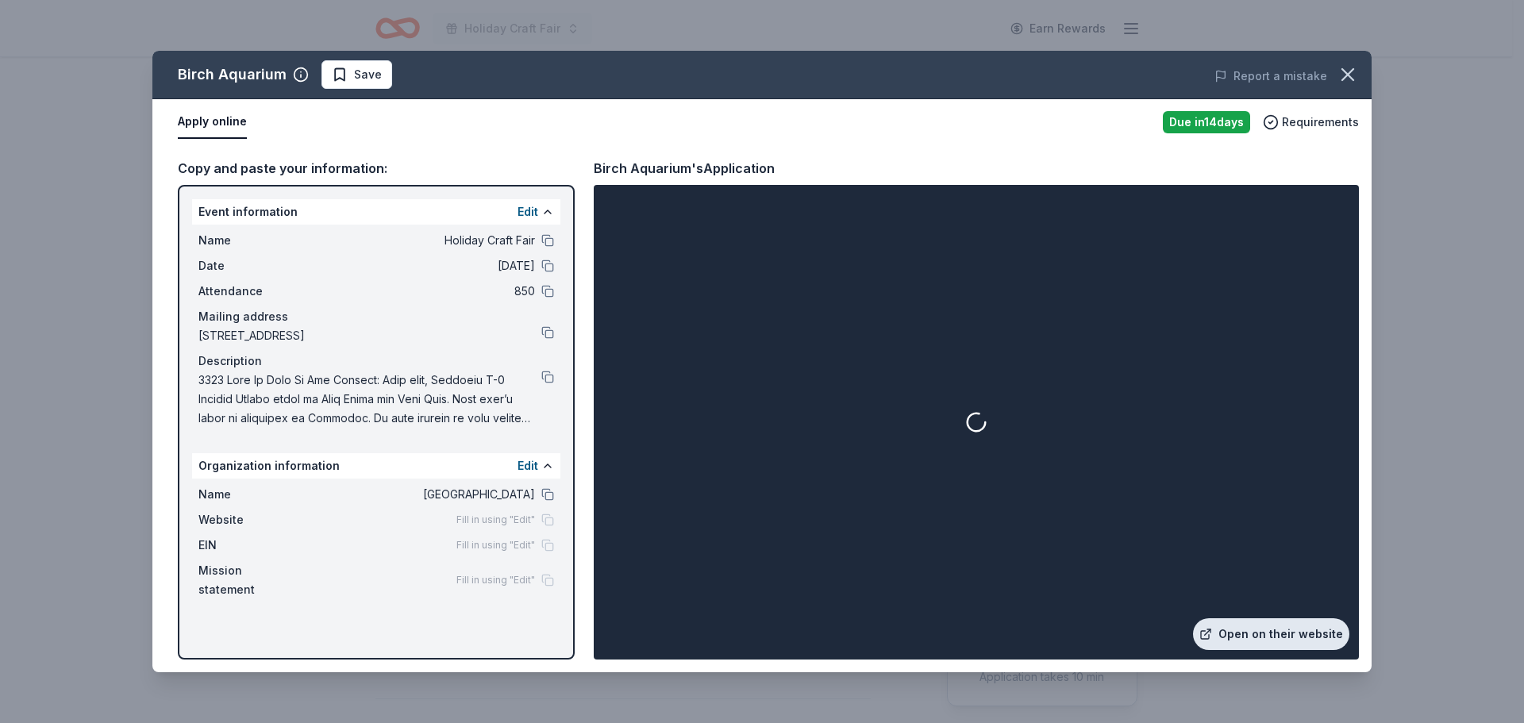
click at [1258, 633] on link "Open on their website" at bounding box center [1271, 634] width 156 height 32
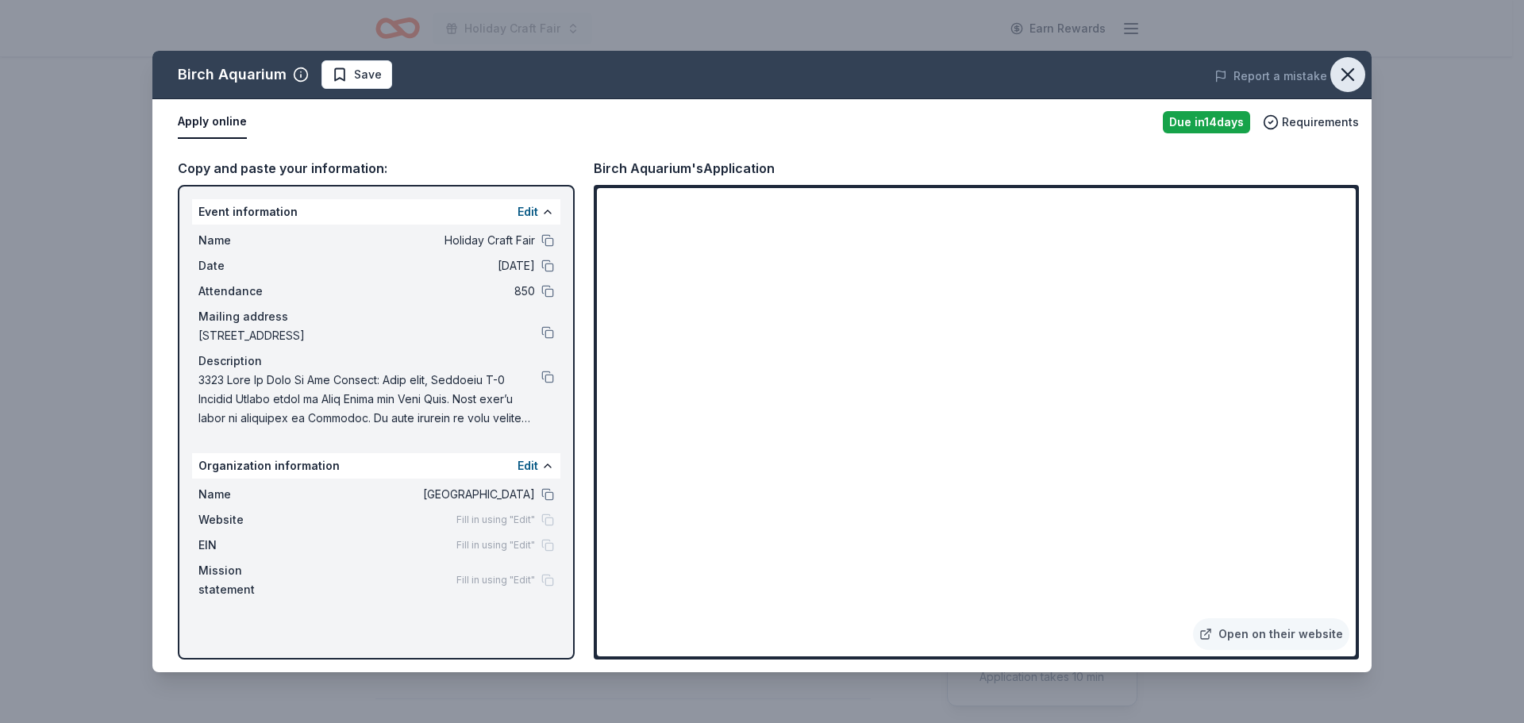
click at [1353, 72] on icon "button" at bounding box center [1348, 75] width 22 height 22
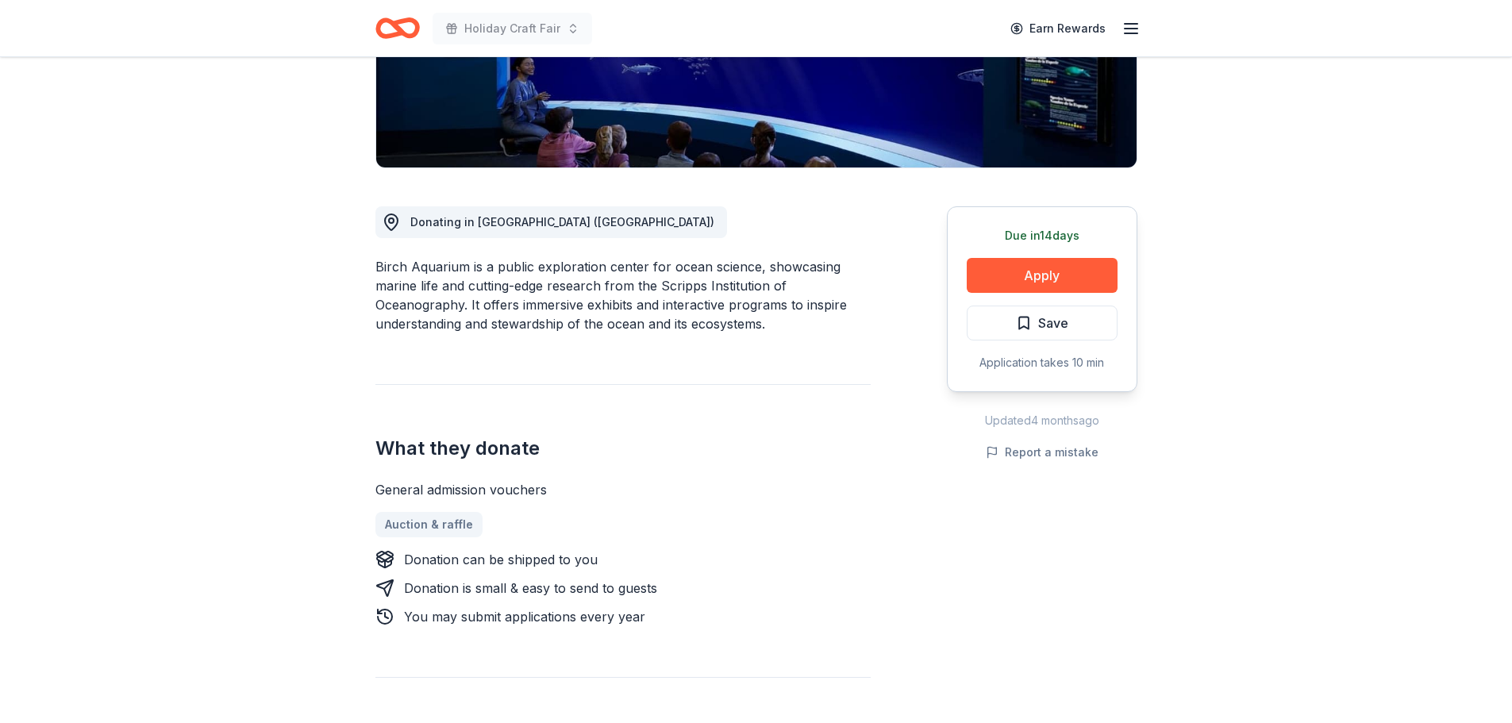
scroll to position [318, 0]
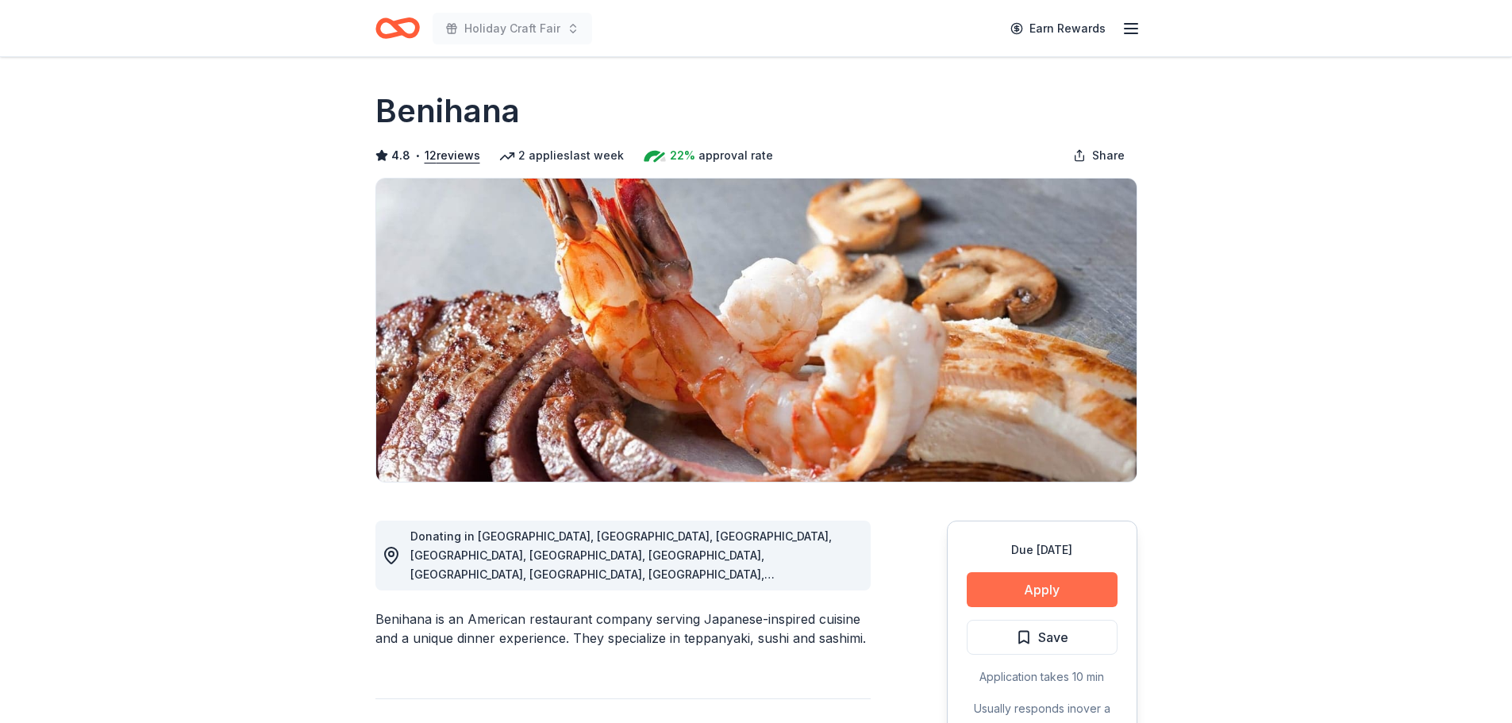
click at [1085, 595] on button "Apply" at bounding box center [1042, 589] width 151 height 35
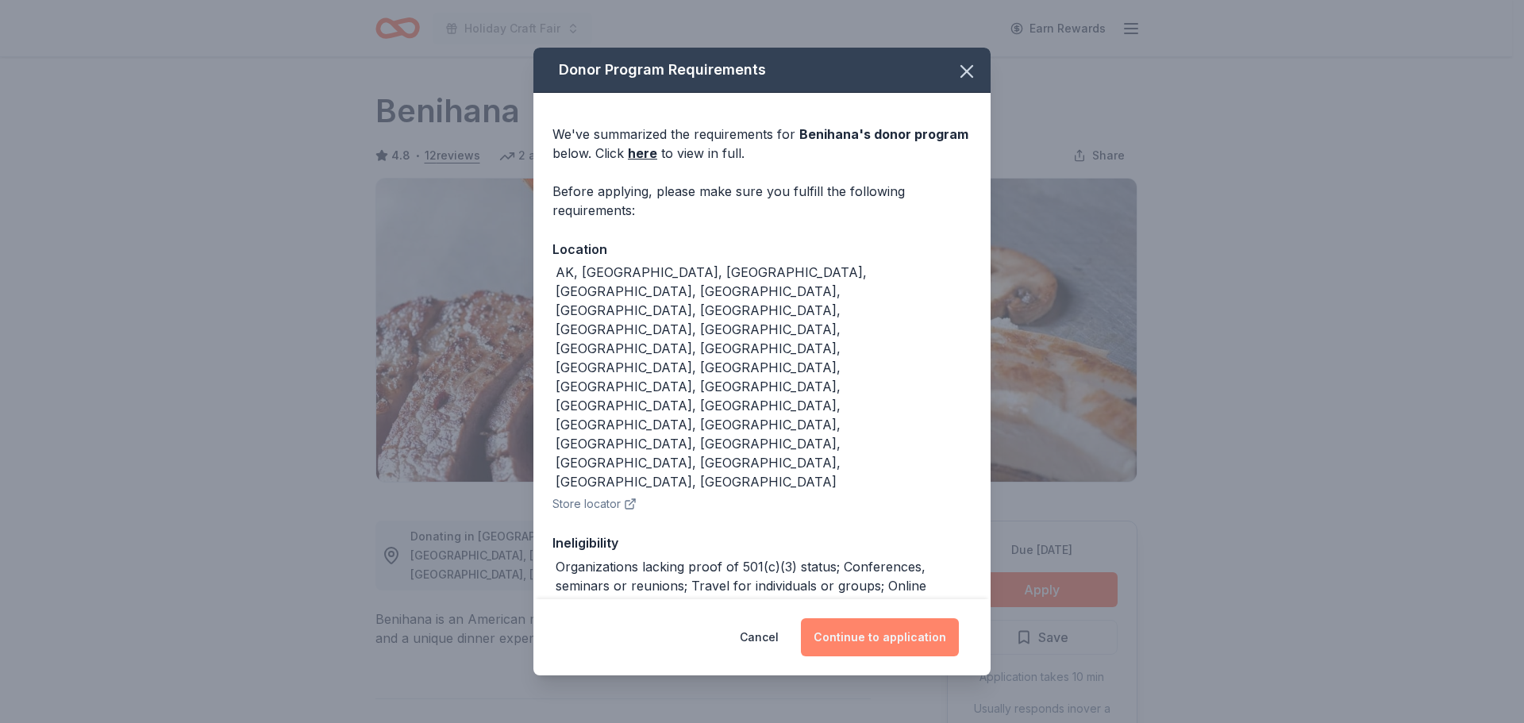
click at [910, 629] on button "Continue to application" at bounding box center [880, 637] width 158 height 38
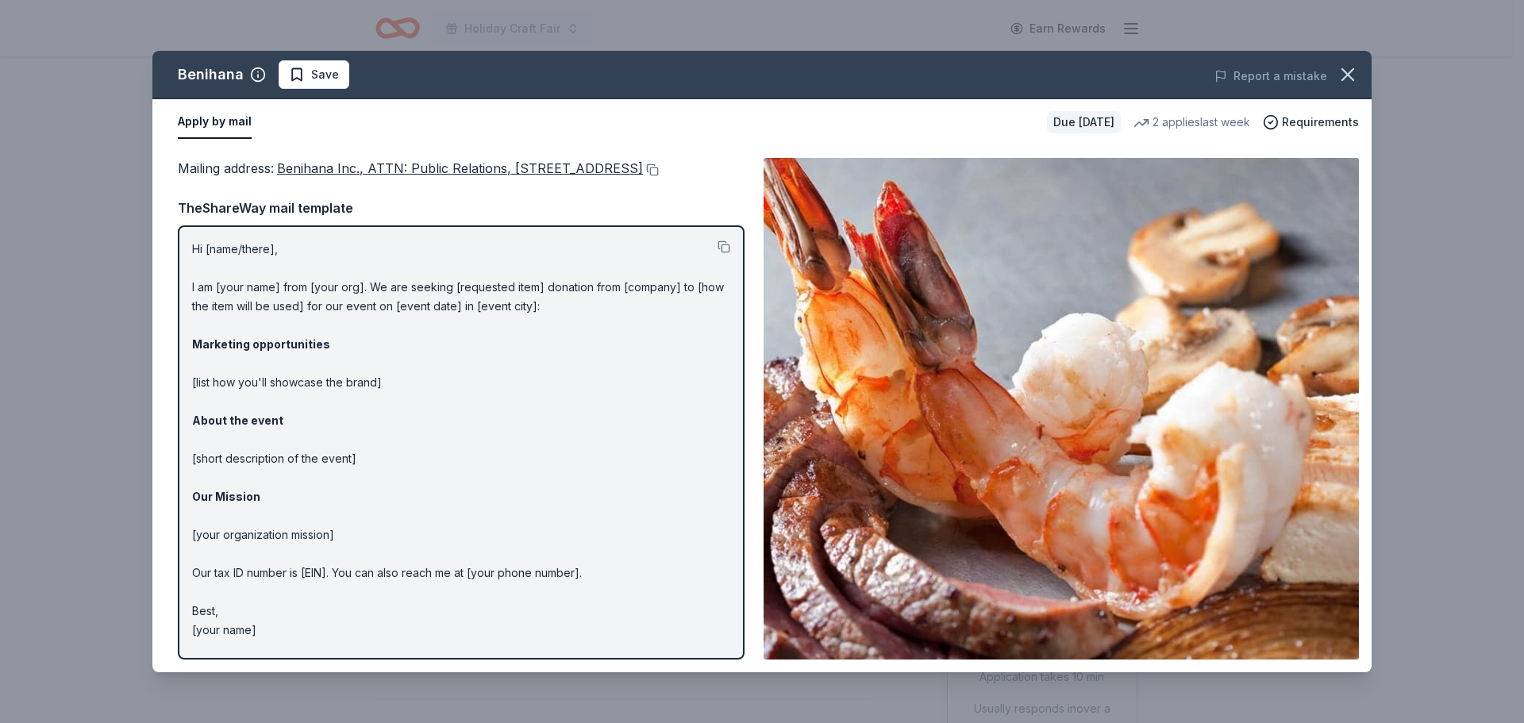
click at [633, 169] on span "Benihana Inc., ATTN: Public Relations, [STREET_ADDRESS]" at bounding box center [460, 168] width 366 height 16
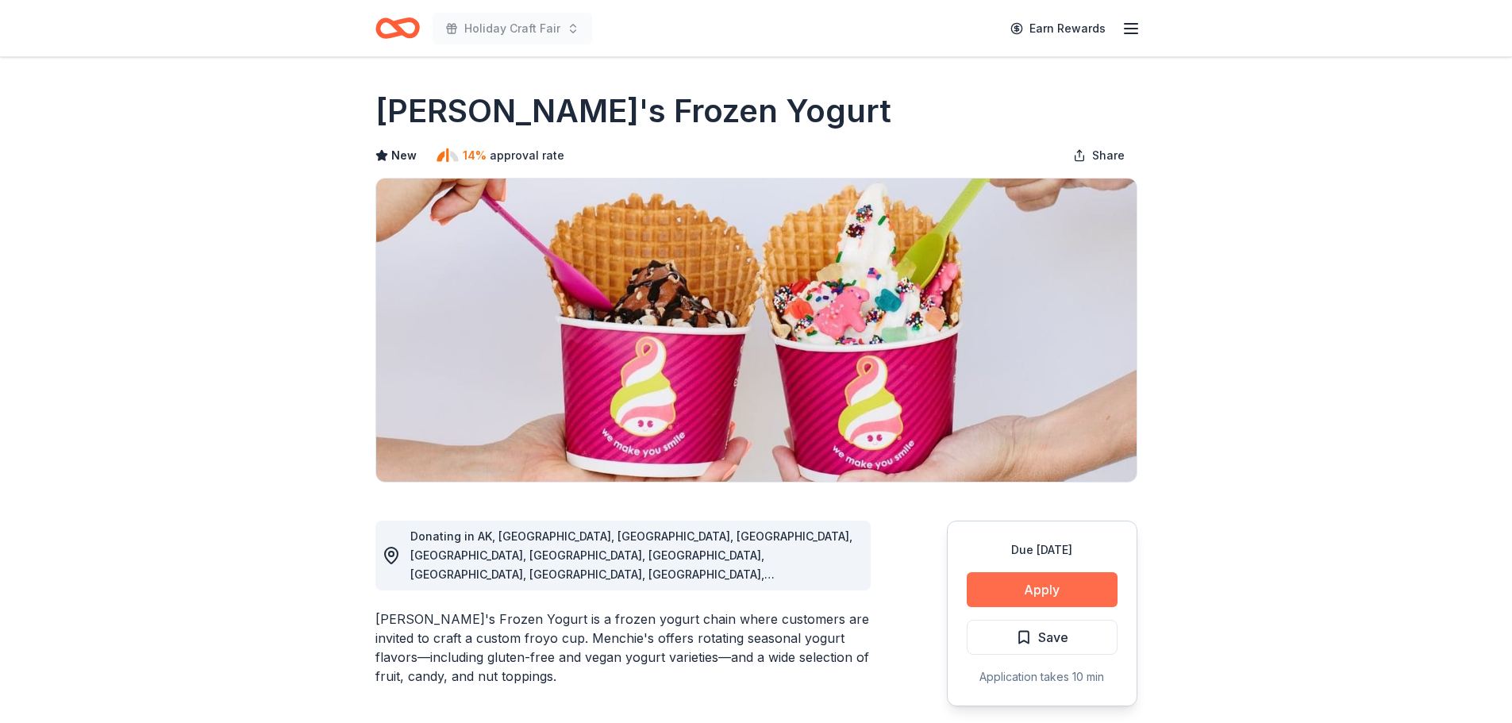
click at [1028, 595] on button "Apply" at bounding box center [1042, 589] width 151 height 35
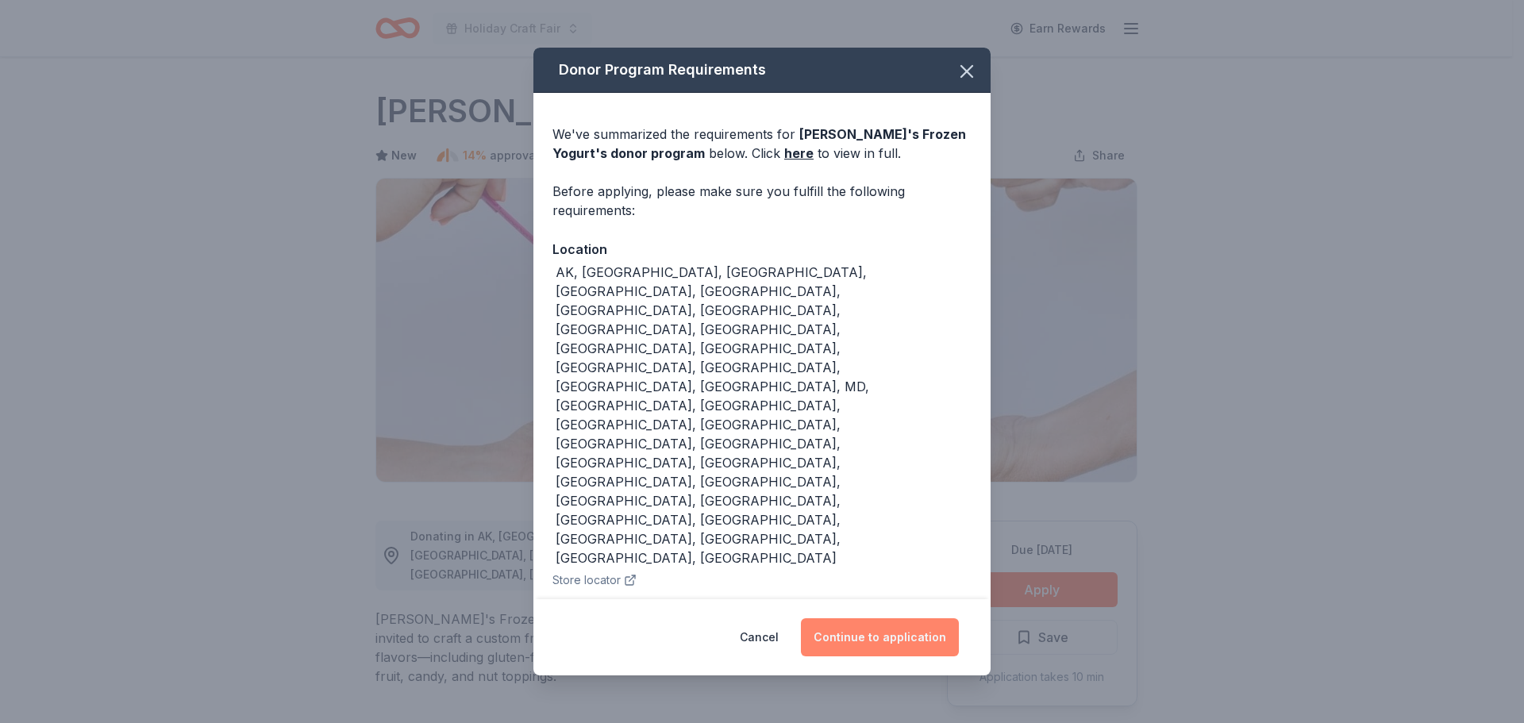
click at [941, 618] on button "Continue to application" at bounding box center [880, 637] width 158 height 38
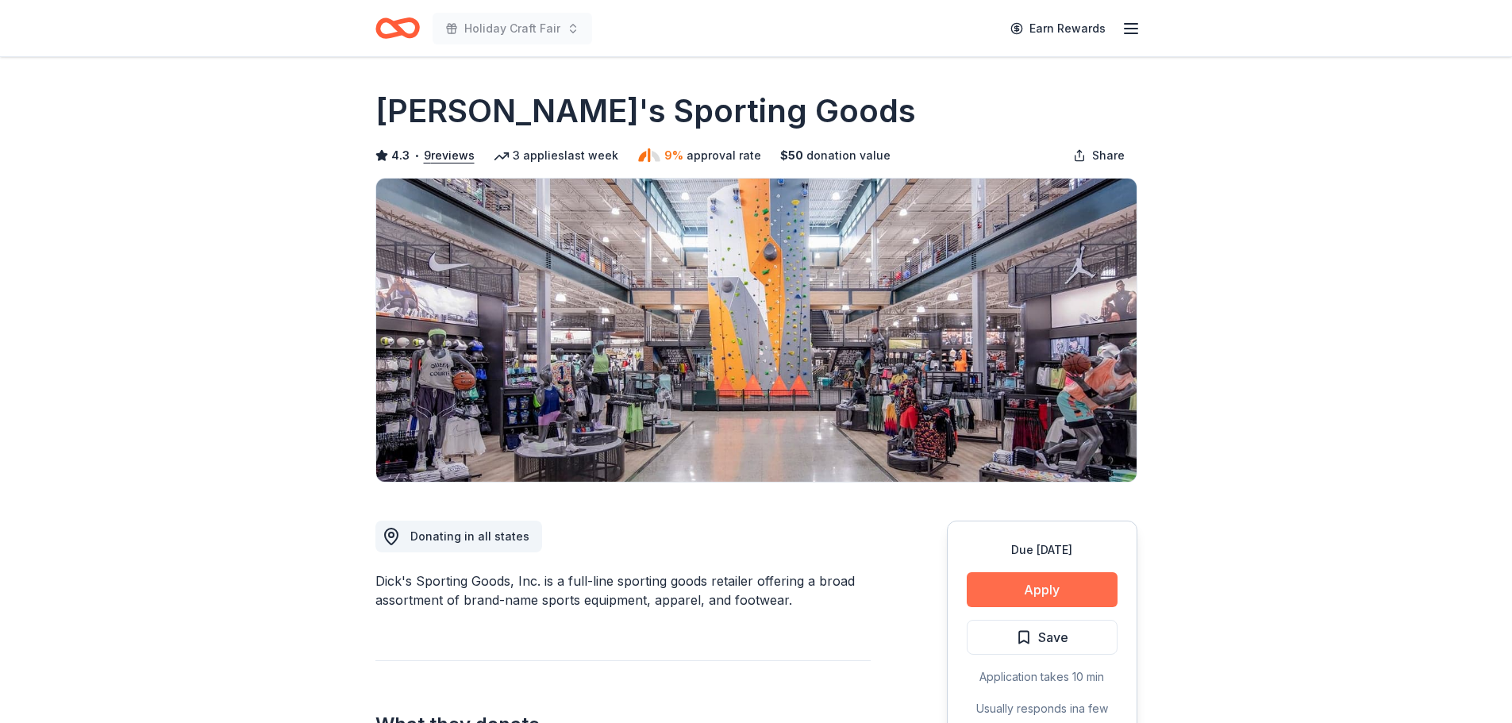
click at [1029, 579] on button "Apply" at bounding box center [1042, 589] width 151 height 35
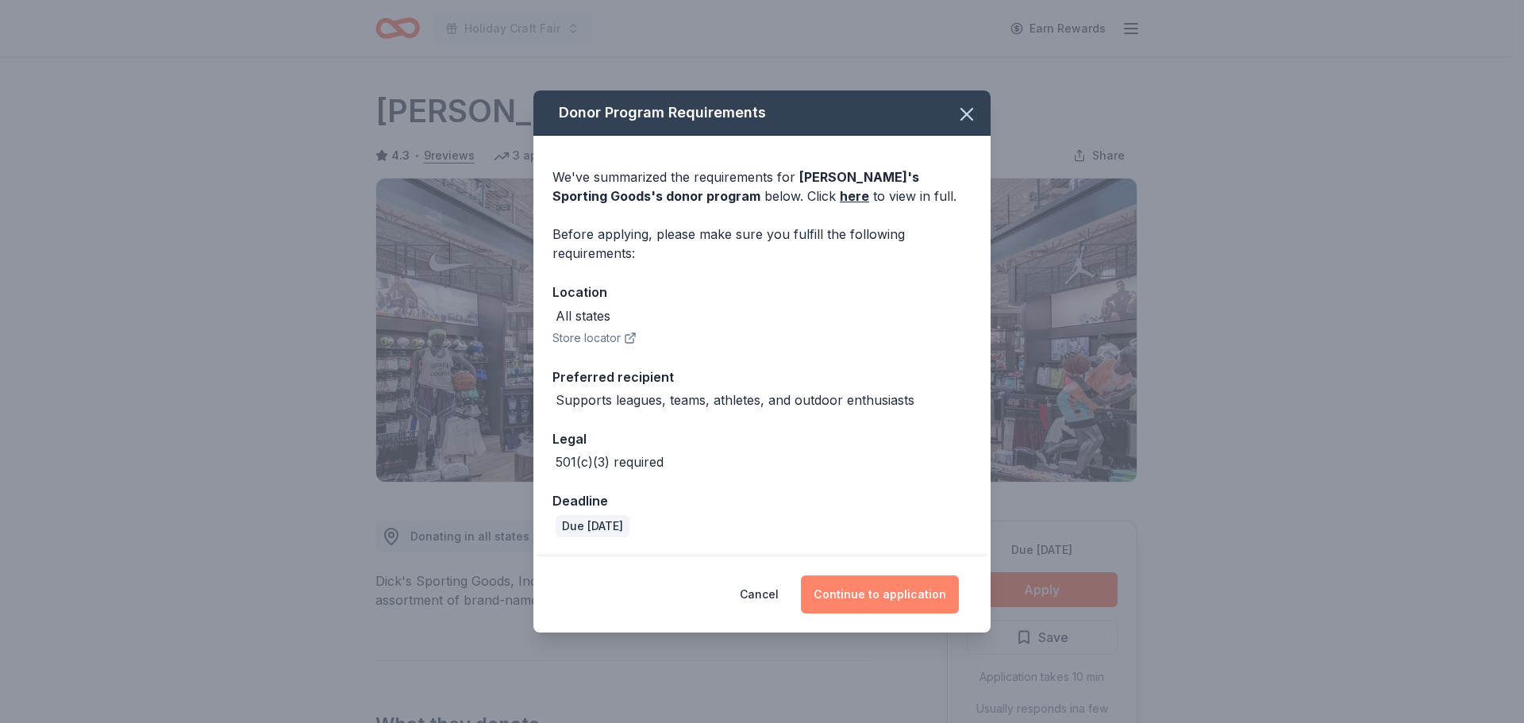
click at [860, 595] on button "Continue to application" at bounding box center [880, 595] width 158 height 38
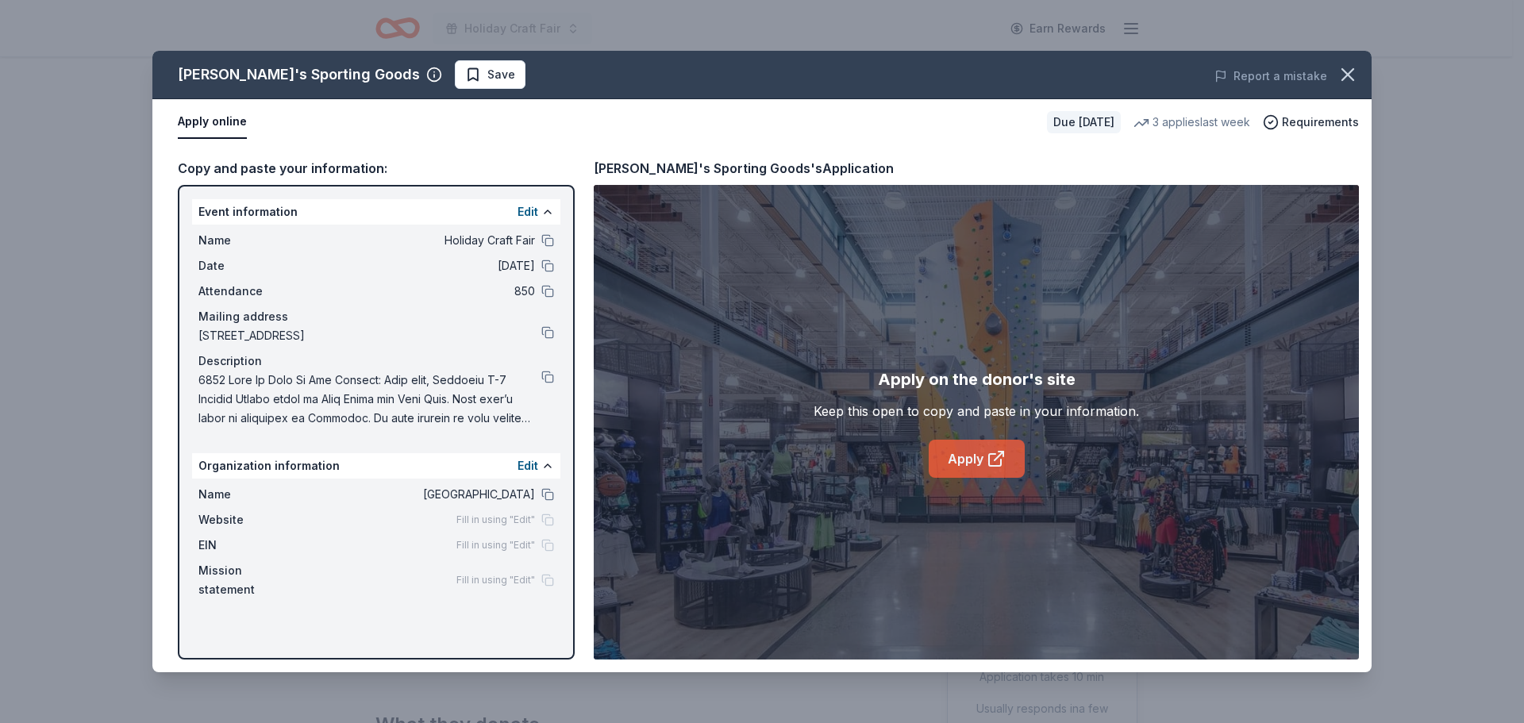
click at [961, 465] on link "Apply" at bounding box center [977, 459] width 96 height 38
click at [544, 493] on button at bounding box center [547, 494] width 13 height 13
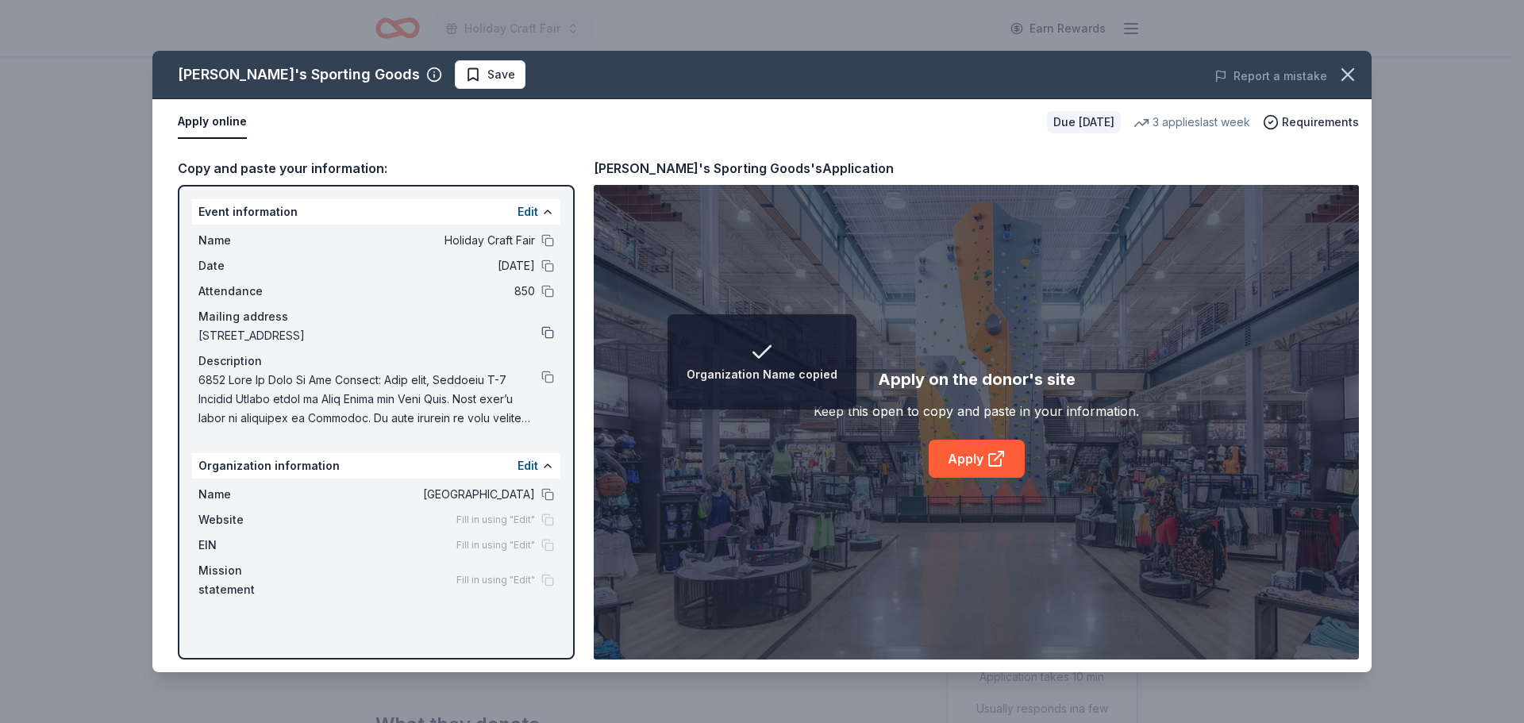
click at [547, 333] on button at bounding box center [547, 332] width 13 height 13
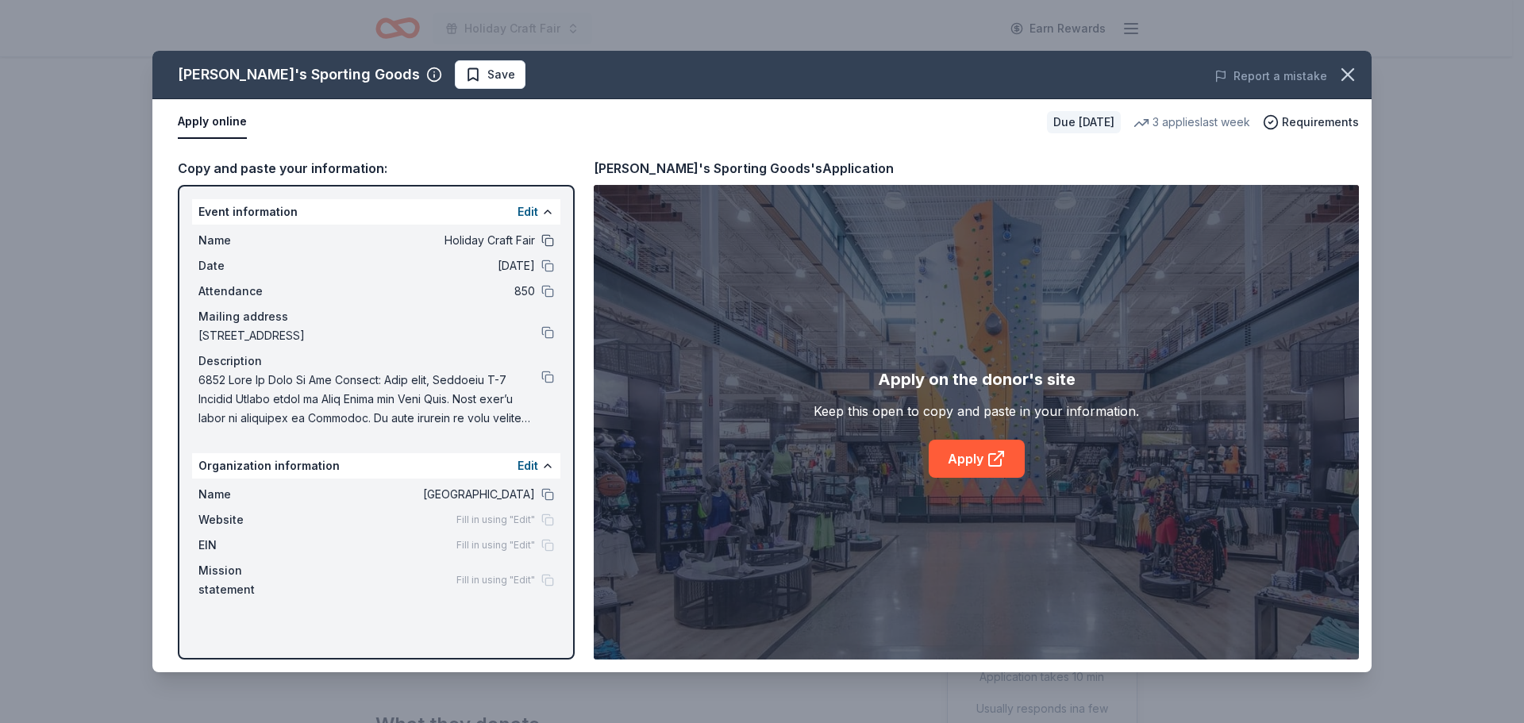
click at [546, 241] on button at bounding box center [547, 240] width 13 height 13
drag, startPoint x: 550, startPoint y: 380, endPoint x: 565, endPoint y: 387, distance: 16.7
click at [550, 380] on button at bounding box center [547, 377] width 13 height 13
